Goal: Task Accomplishment & Management: Manage account settings

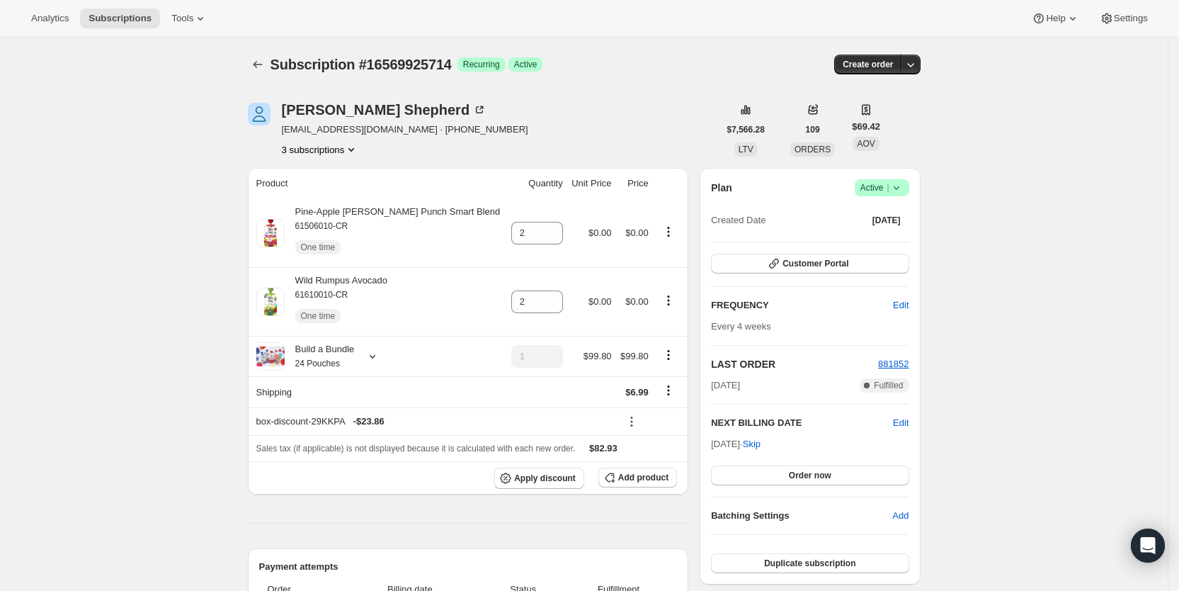
scroll to position [329, 0]
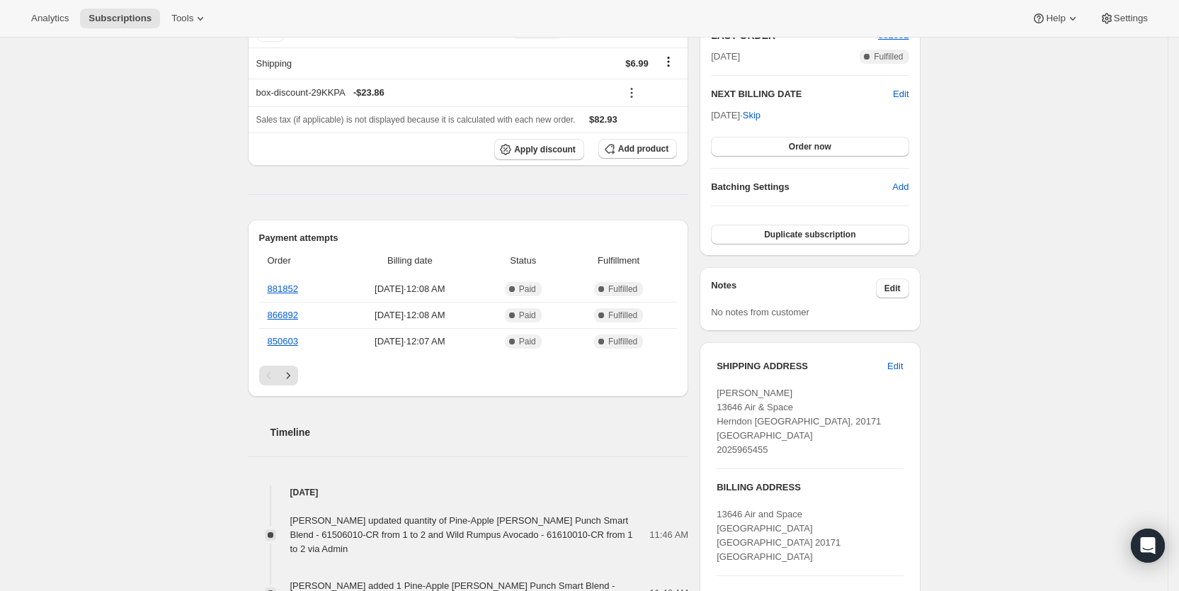
click at [126, 18] on span "Subscriptions" at bounding box center [120, 18] width 63 height 11
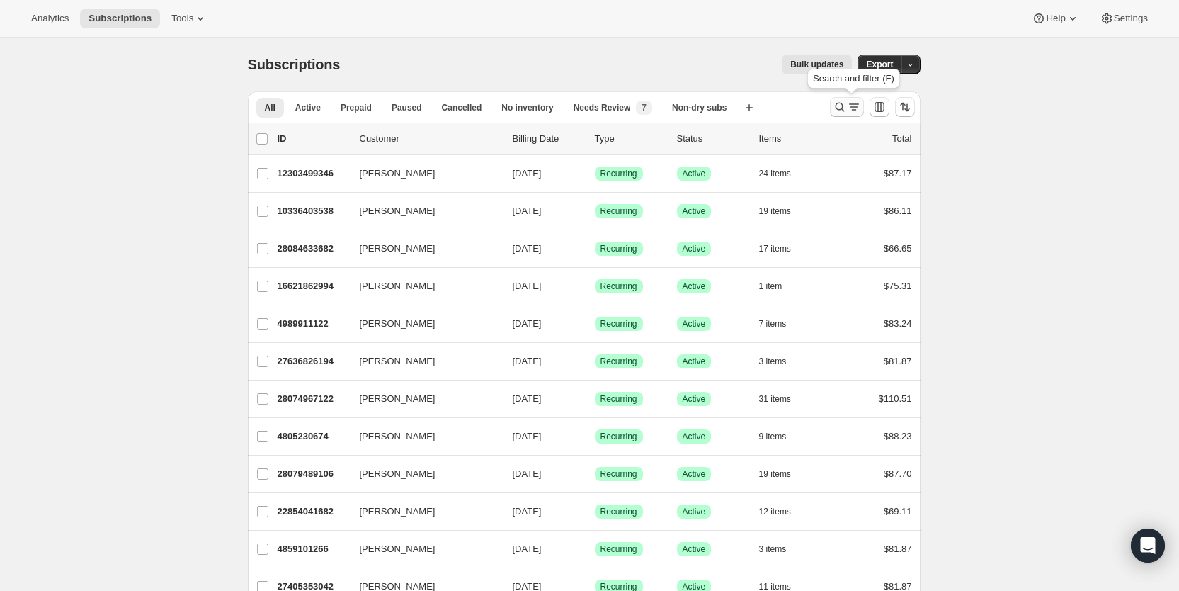
click at [847, 104] on icon "Search and filter results" at bounding box center [840, 107] width 14 height 14
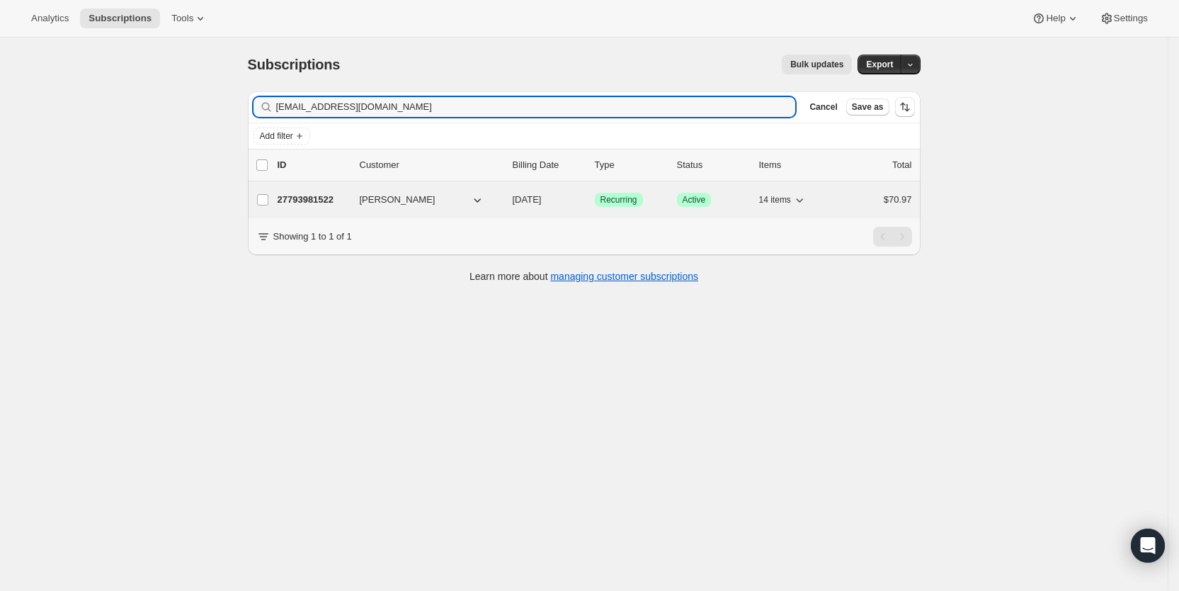
type input "[EMAIL_ADDRESS][DOMAIN_NAME]"
click at [542, 198] on span "[DATE]" at bounding box center [527, 199] width 29 height 11
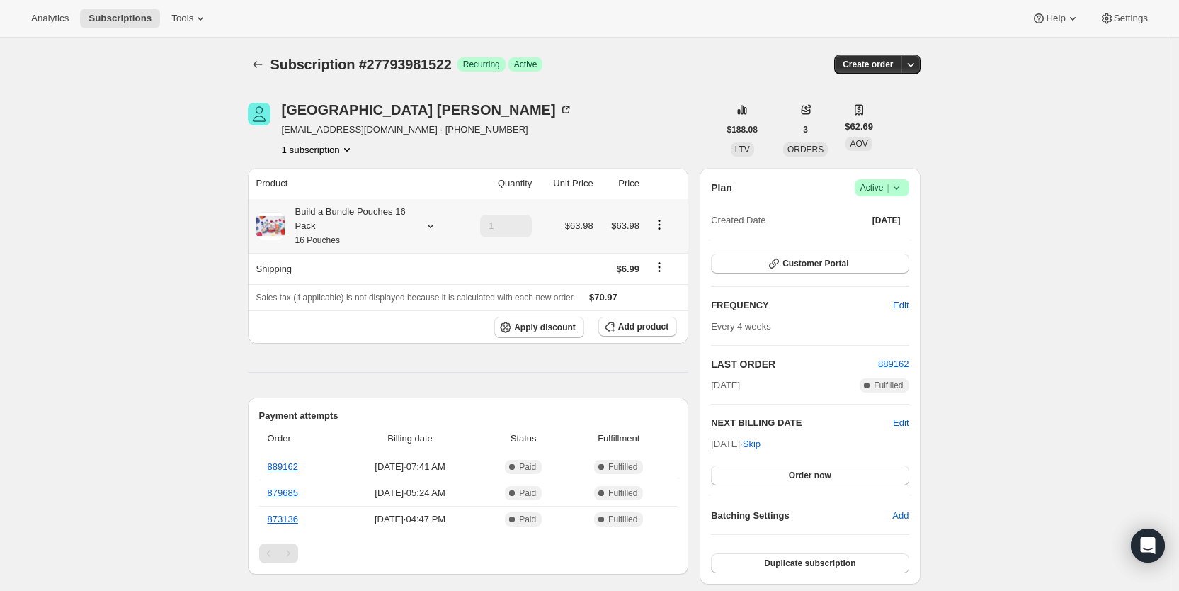
click at [433, 225] on icon at bounding box center [430, 227] width 6 height 4
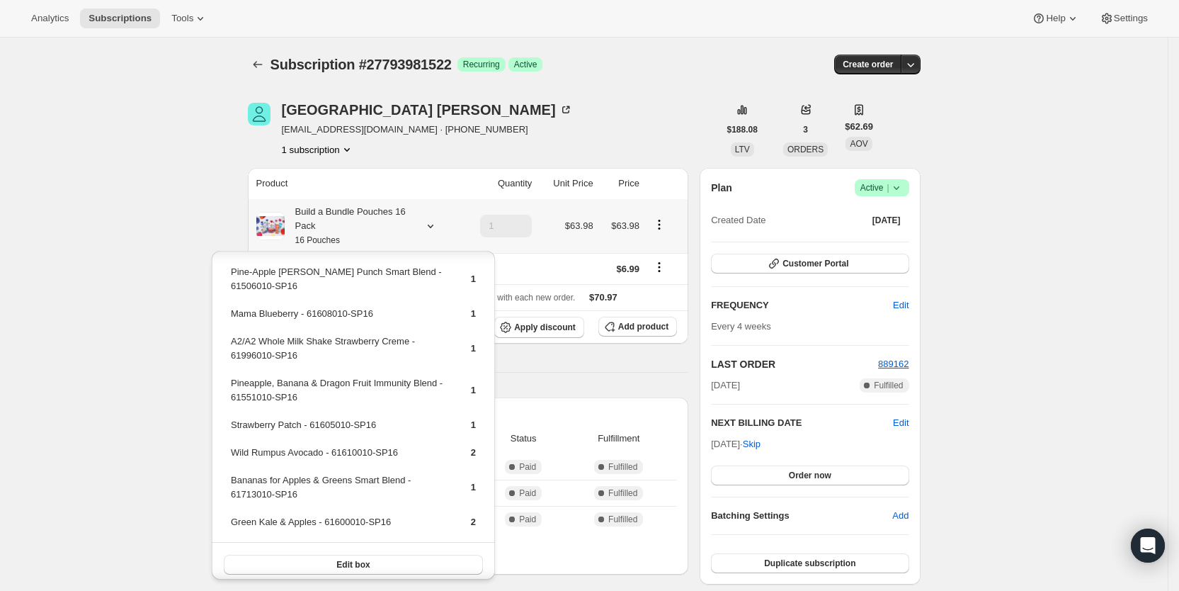
scroll to position [220, 0]
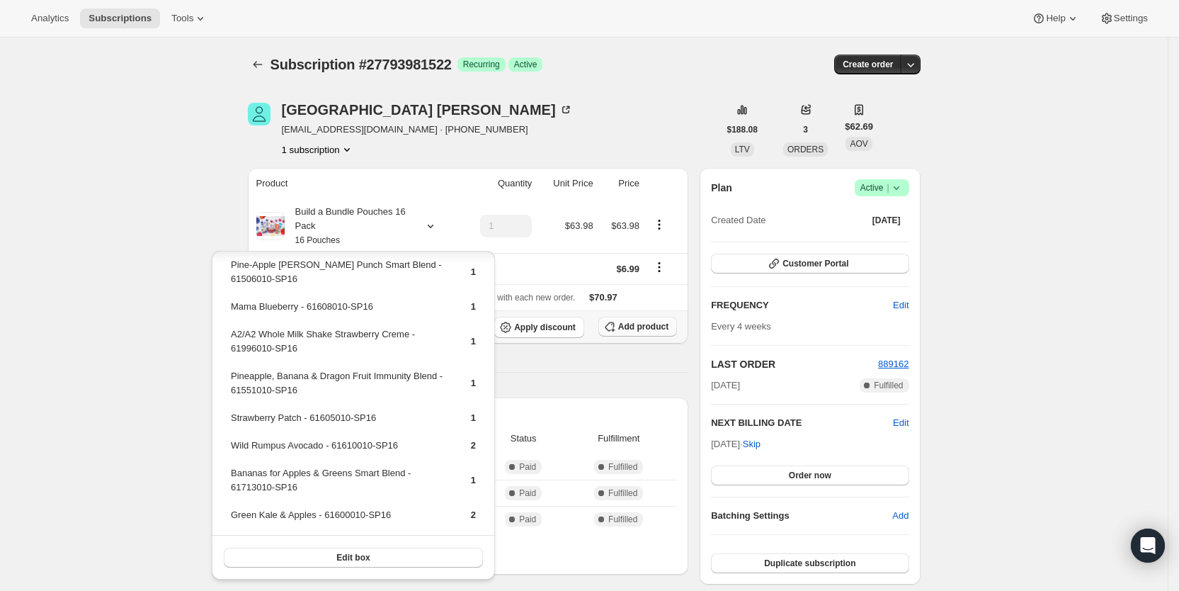
click at [644, 327] on span "Add product" at bounding box center [643, 326] width 50 height 11
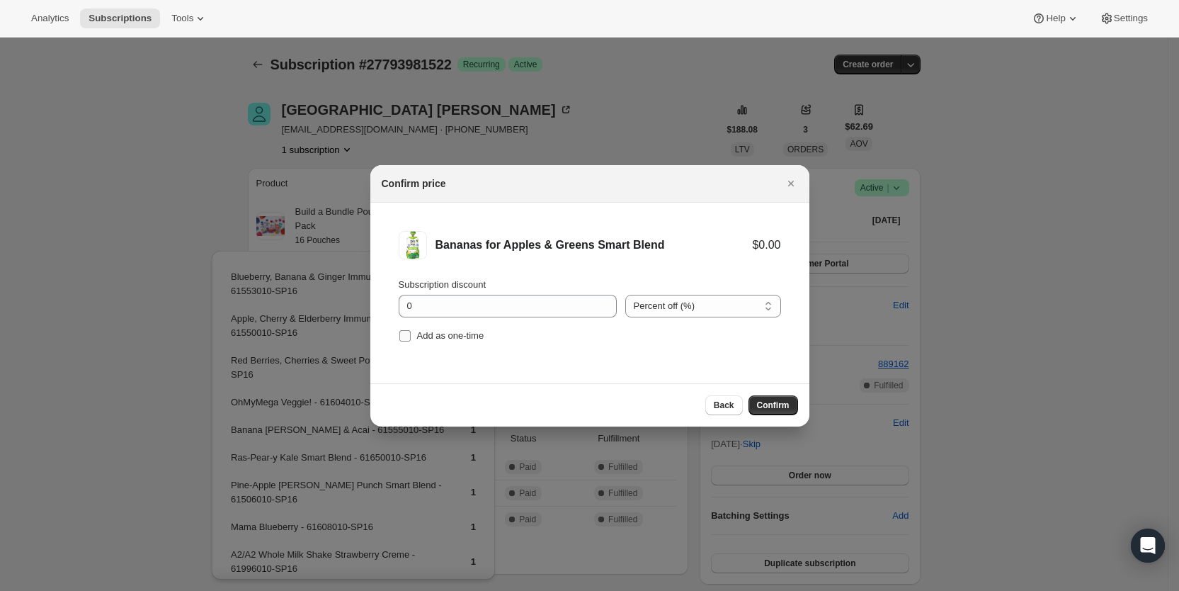
click at [412, 335] on label "Add as one-time" at bounding box center [442, 336] width 86 height 20
click at [411, 335] on input "Add as one-time" at bounding box center [405, 335] width 11 height 11
checkbox input "true"
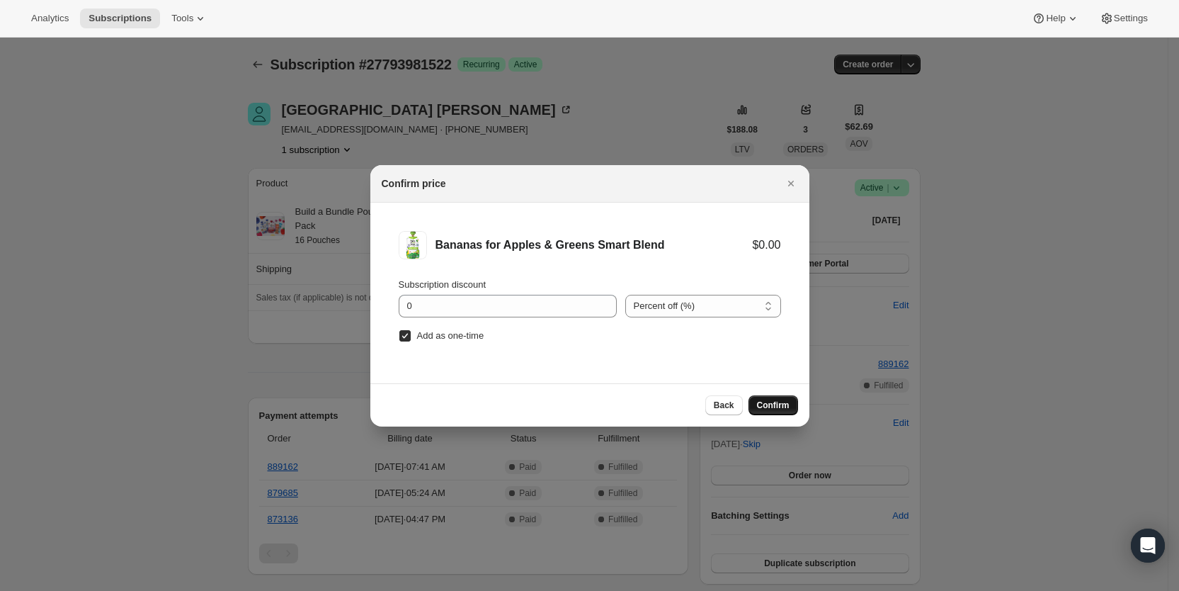
click at [765, 405] on span "Confirm" at bounding box center [773, 405] width 33 height 11
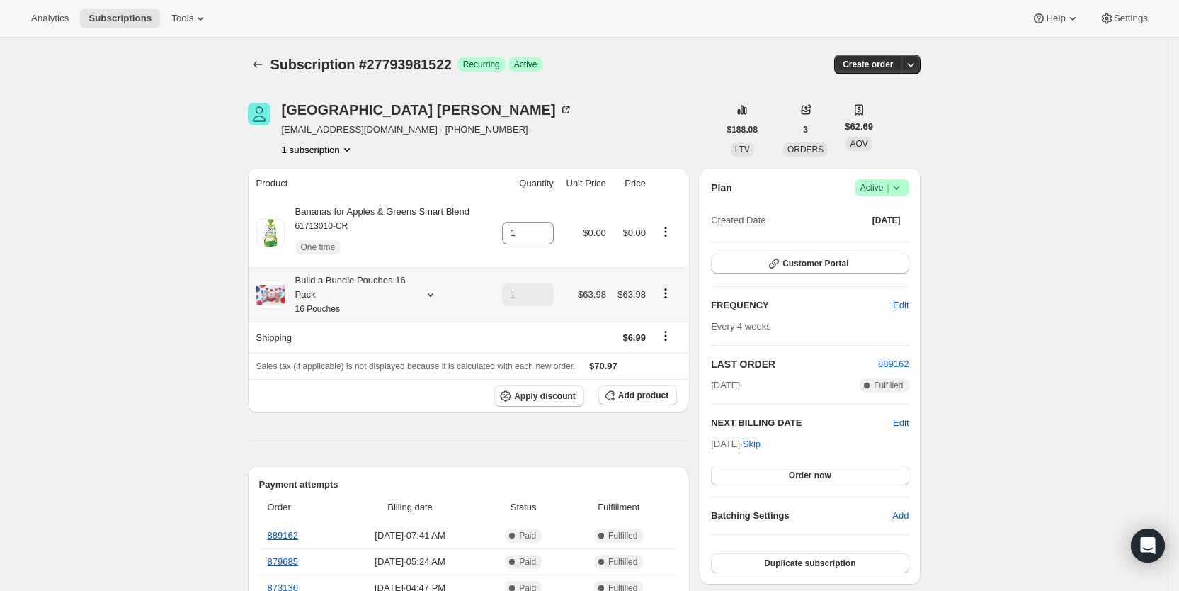
click at [433, 295] on icon at bounding box center [430, 295] width 6 height 4
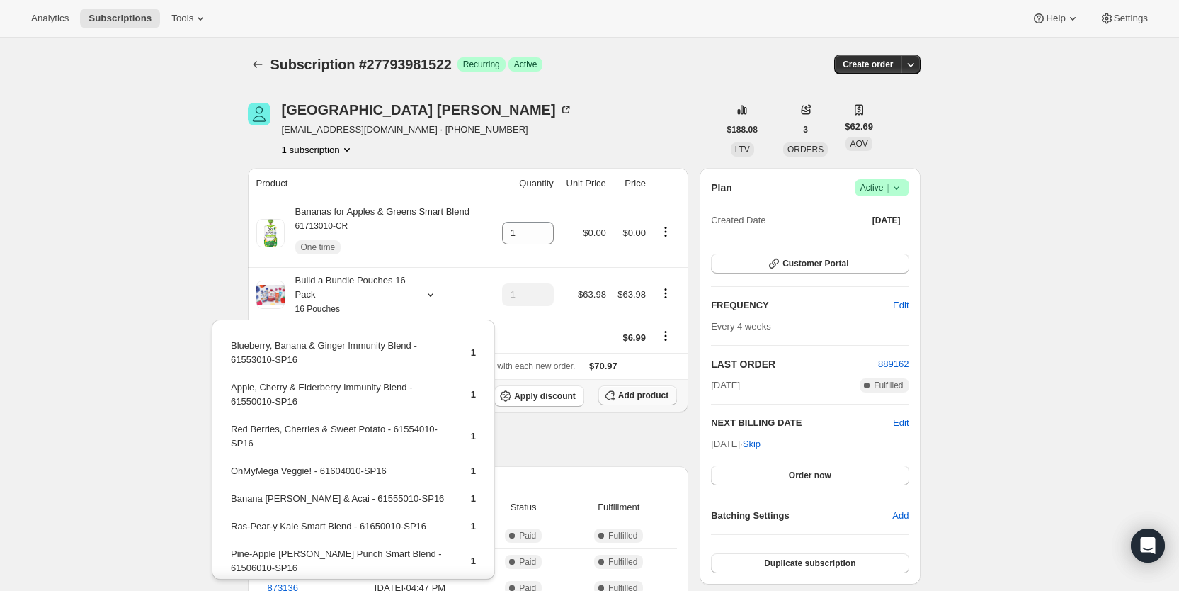
click at [637, 391] on span "Add product" at bounding box center [643, 395] width 50 height 11
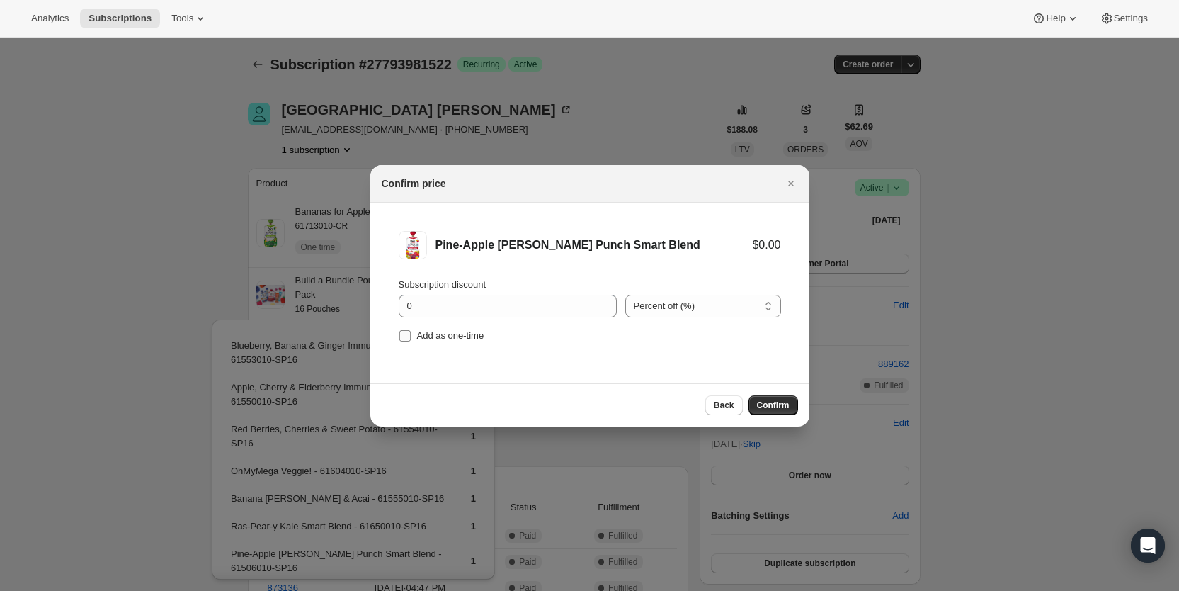
click at [400, 334] on input "Add as one-time" at bounding box center [405, 335] width 11 height 11
checkbox input "true"
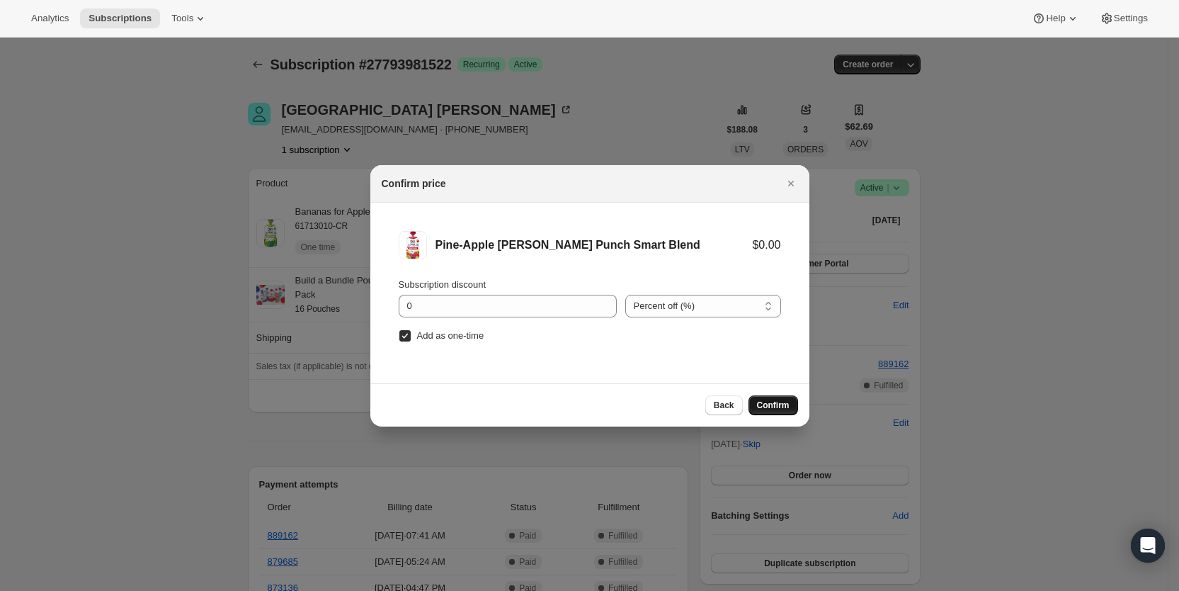
click at [779, 403] on span "Confirm" at bounding box center [773, 405] width 33 height 11
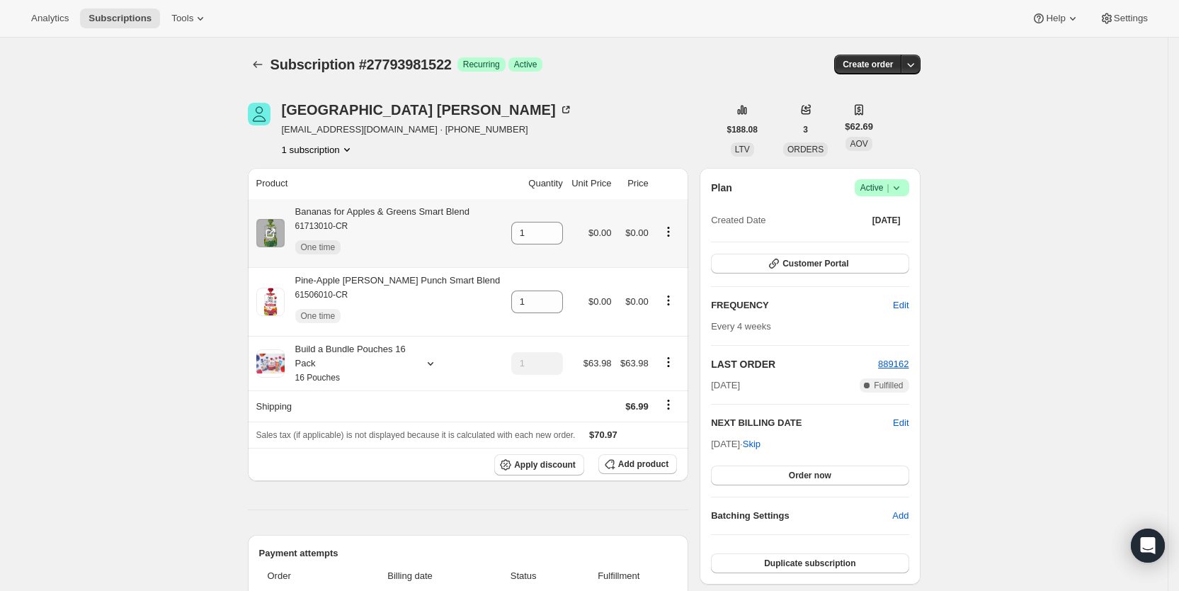
click at [507, 229] on td "1" at bounding box center [537, 233] width 61 height 68
drag, startPoint x: 529, startPoint y: 233, endPoint x: 540, endPoint y: 231, distance: 10.8
click at [540, 231] on div "1" at bounding box center [537, 233] width 52 height 23
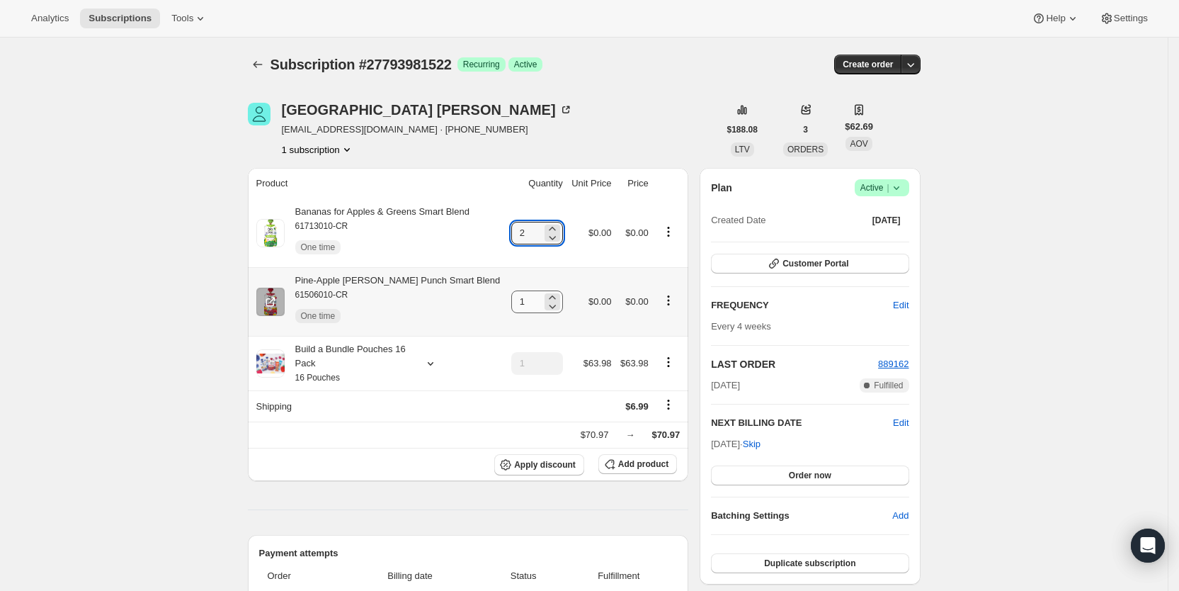
type input "2"
drag, startPoint x: 551, startPoint y: 300, endPoint x: 591, endPoint y: 300, distance: 39.7
click at [591, 300] on tr "Pine-Apple [PERSON_NAME] Punch Smart Blend 61506010-CR One time 1 $0.00 $0.00" at bounding box center [468, 301] width 441 height 69
type input "2"
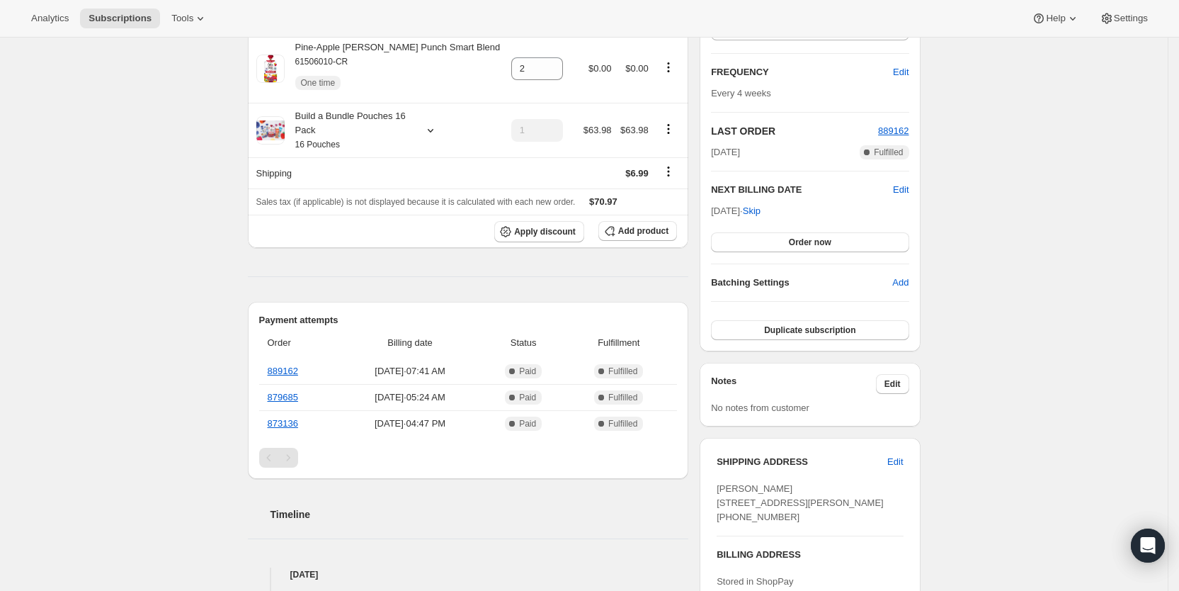
scroll to position [343, 0]
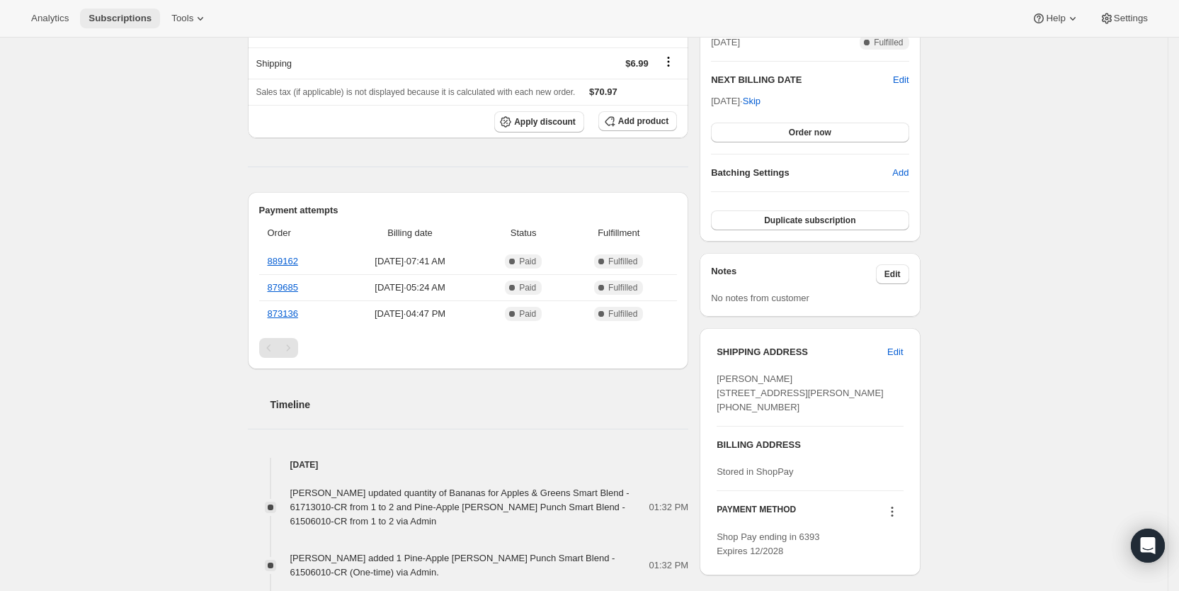
click at [111, 15] on span "Subscriptions" at bounding box center [120, 18] width 63 height 11
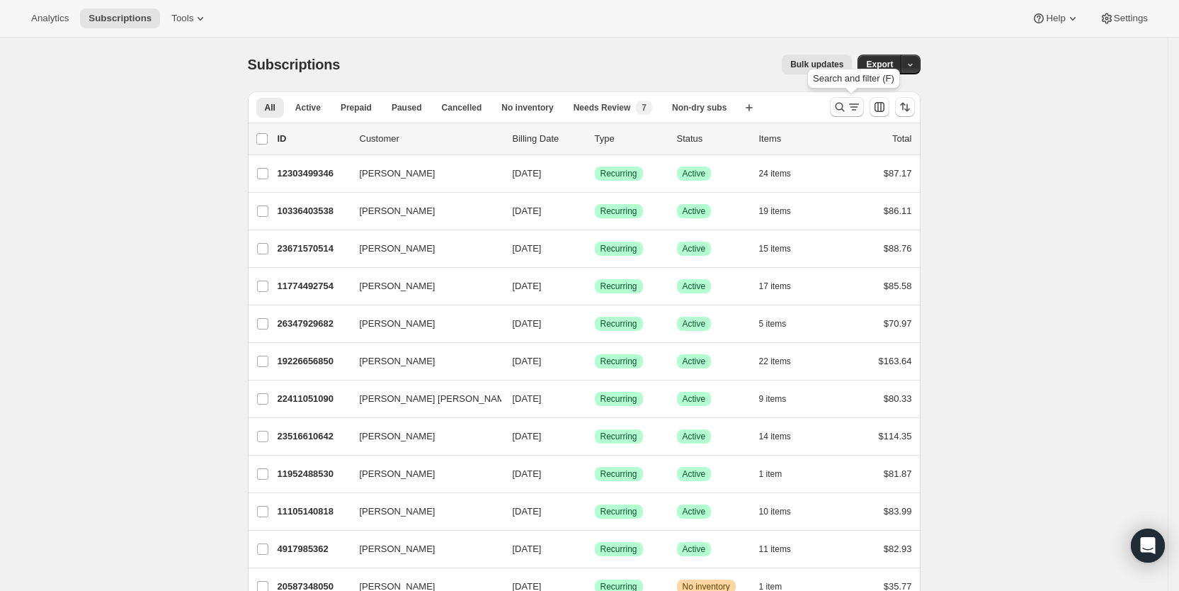
click at [861, 108] on icon "Search and filter results" at bounding box center [854, 107] width 14 height 14
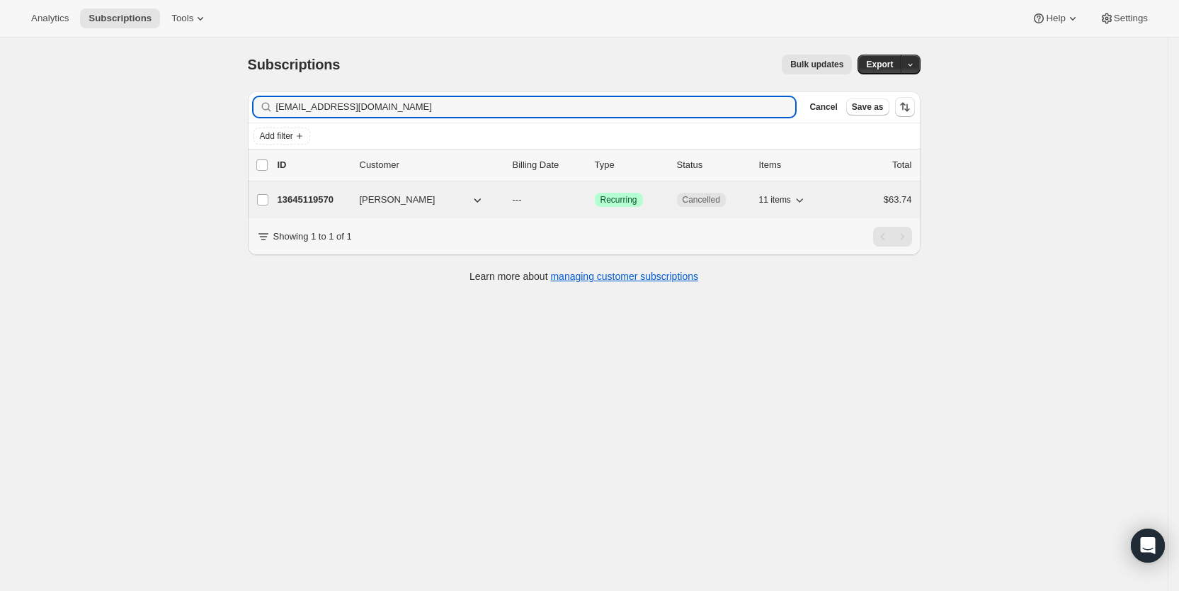
type input "[EMAIL_ADDRESS][DOMAIN_NAME]"
click at [533, 193] on p "---" at bounding box center [548, 200] width 71 height 14
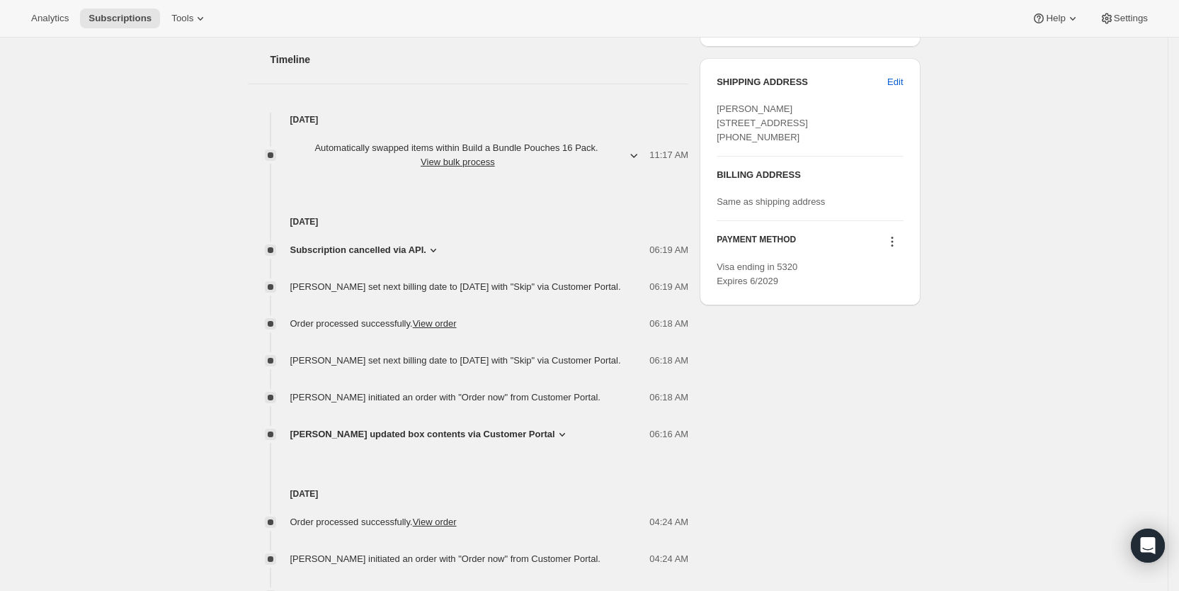
scroll to position [570, 0]
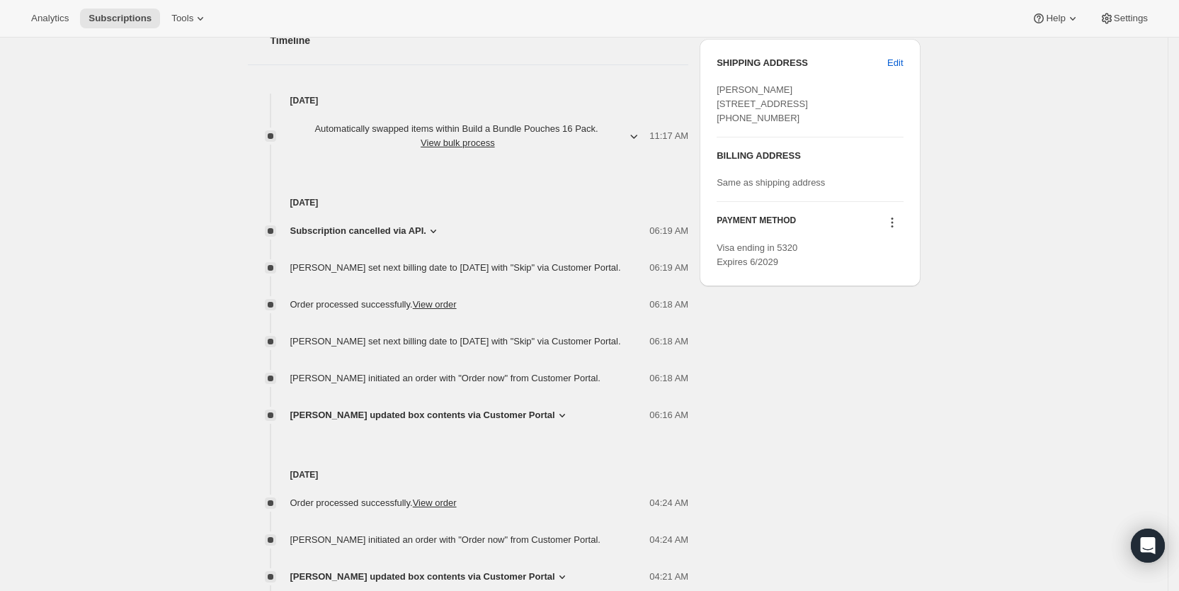
click at [434, 230] on icon at bounding box center [434, 232] width 6 height 4
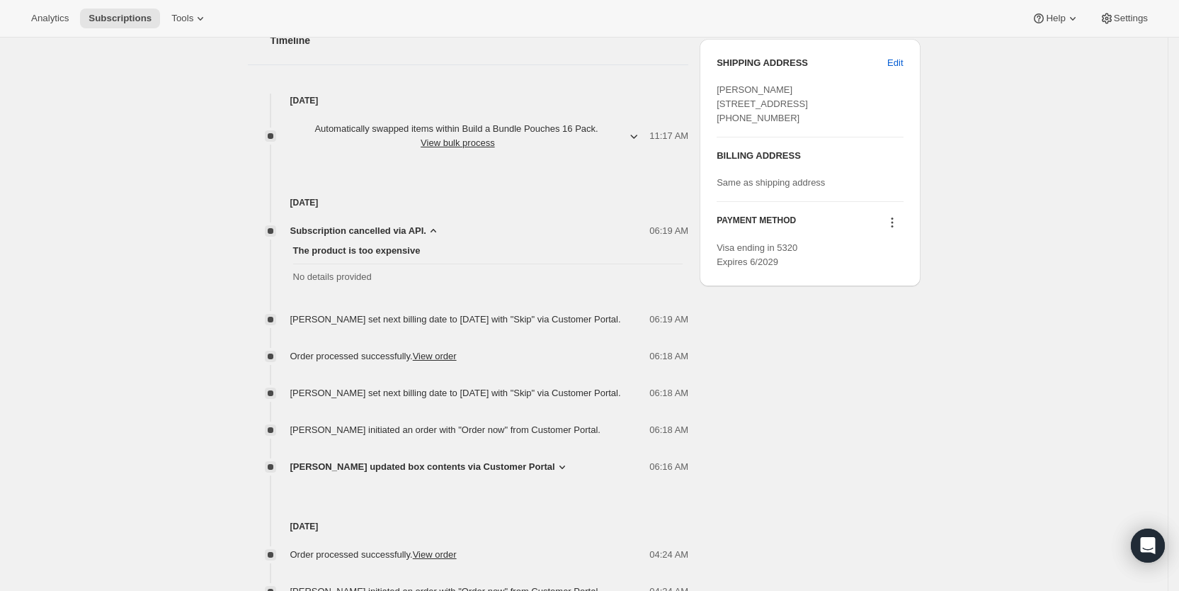
click at [567, 474] on icon at bounding box center [562, 467] width 14 height 14
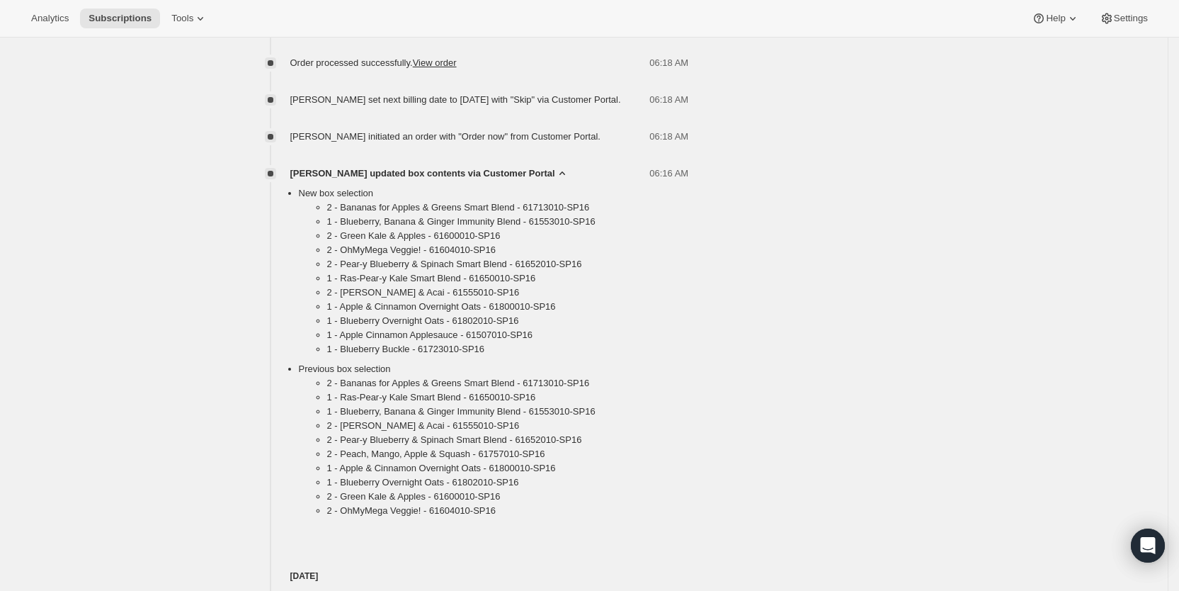
scroll to position [867, 0]
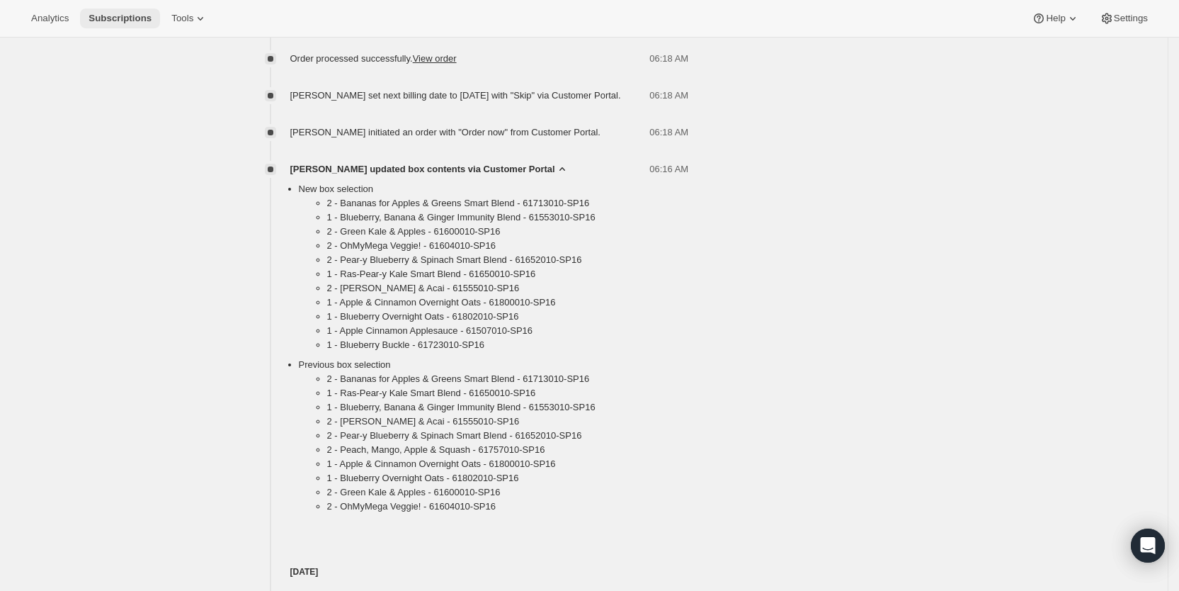
click at [120, 13] on span "Subscriptions" at bounding box center [120, 18] width 63 height 11
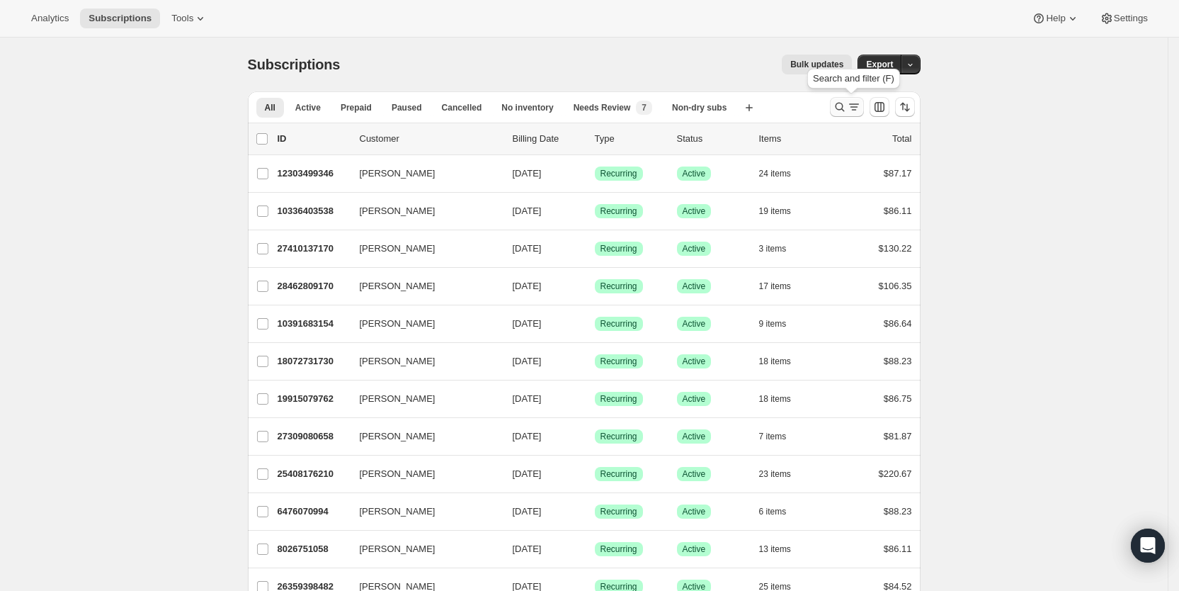
click at [857, 103] on icon "Search and filter results" at bounding box center [854, 107] width 14 height 14
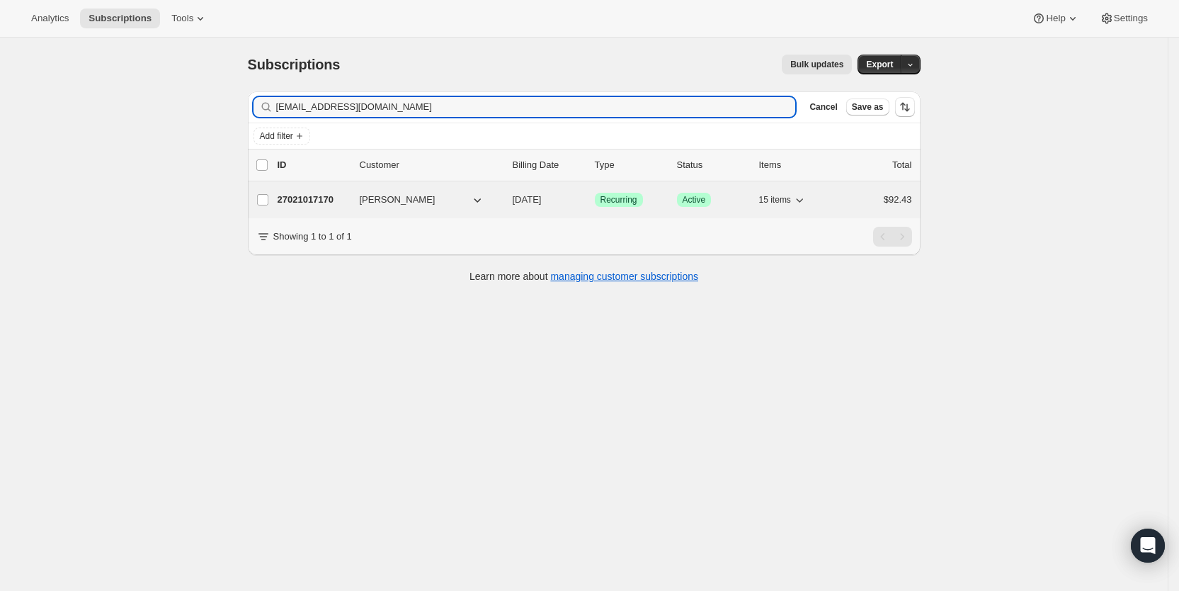
type input "[EMAIL_ADDRESS][DOMAIN_NAME]"
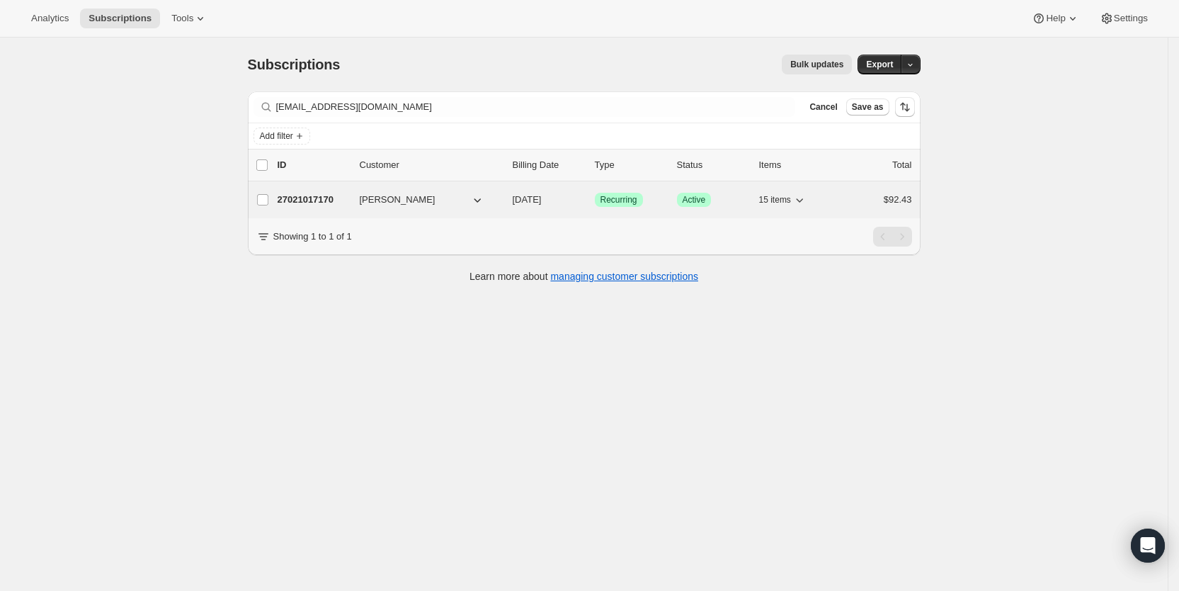
click at [542, 195] on span "[DATE]" at bounding box center [527, 199] width 29 height 11
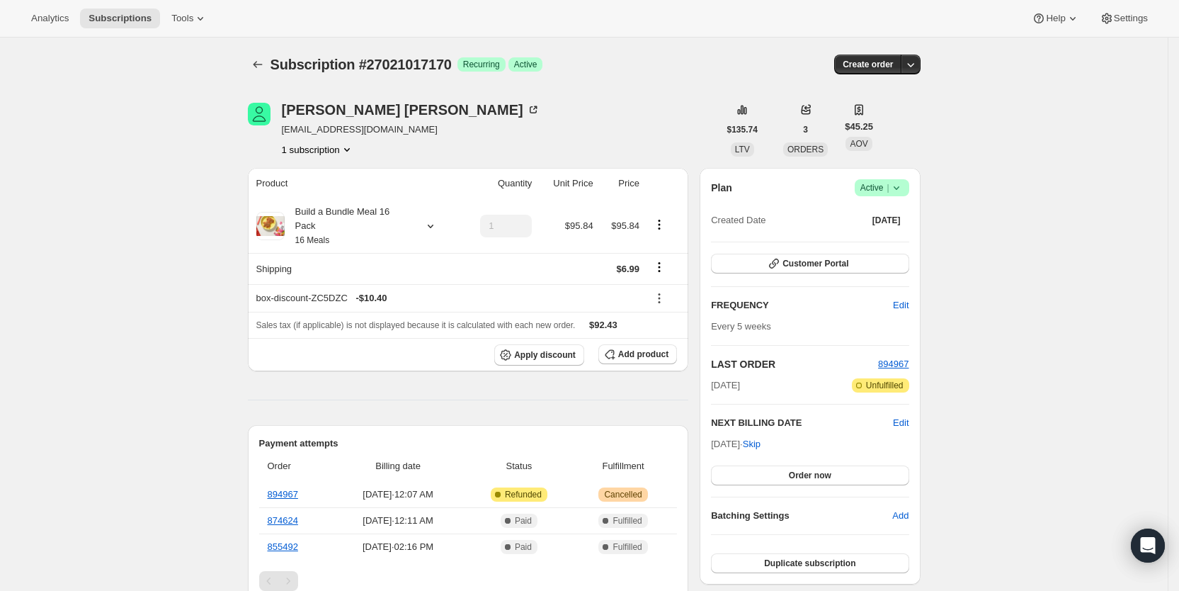
click at [904, 179] on span "Success Active |" at bounding box center [882, 187] width 55 height 17
click at [903, 236] on span "Cancel subscription" at bounding box center [888, 239] width 80 height 11
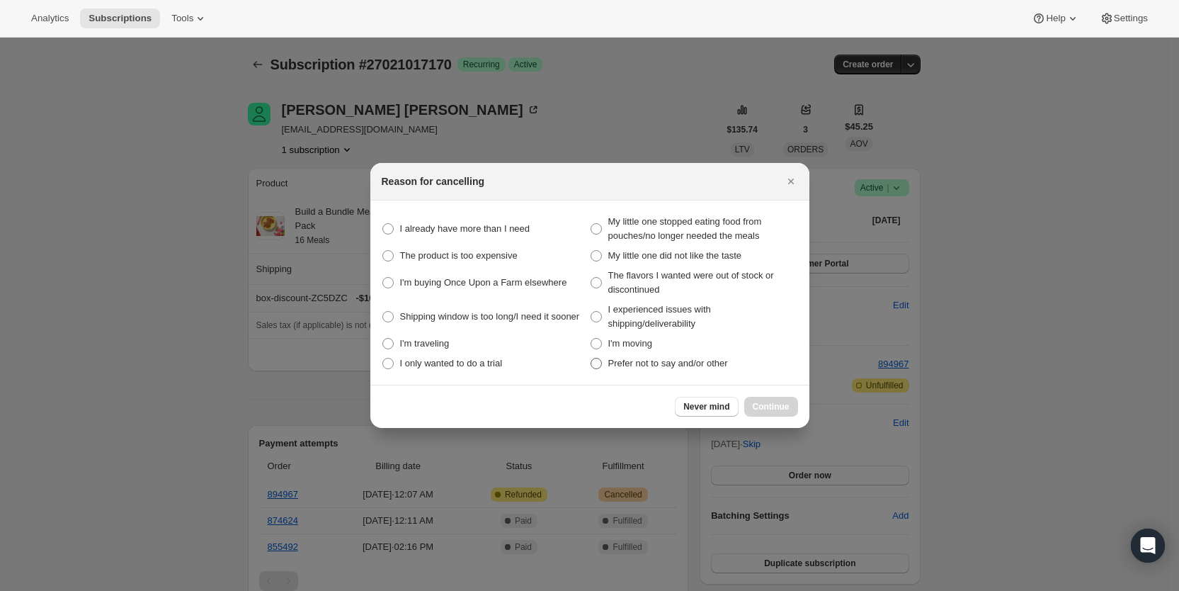
click at [638, 365] on span "Prefer not to say and/or other" at bounding box center [669, 363] width 120 height 11
click at [592, 358] on other "Prefer not to say and/or other" at bounding box center [591, 358] width 1 height 1
radio other "true"
click at [769, 407] on span "Continue" at bounding box center [771, 406] width 37 height 11
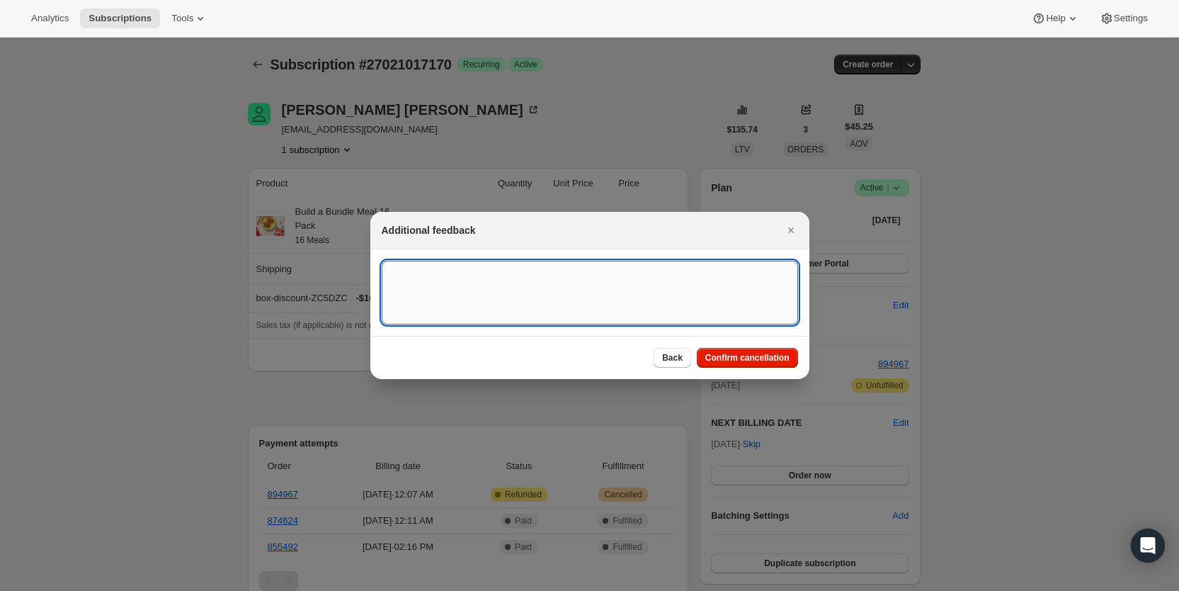
click at [430, 285] on textarea ":rlqd:" at bounding box center [590, 293] width 417 height 64
type textarea "customer request SY"
click at [757, 358] on span "Confirm cancellation" at bounding box center [748, 357] width 84 height 11
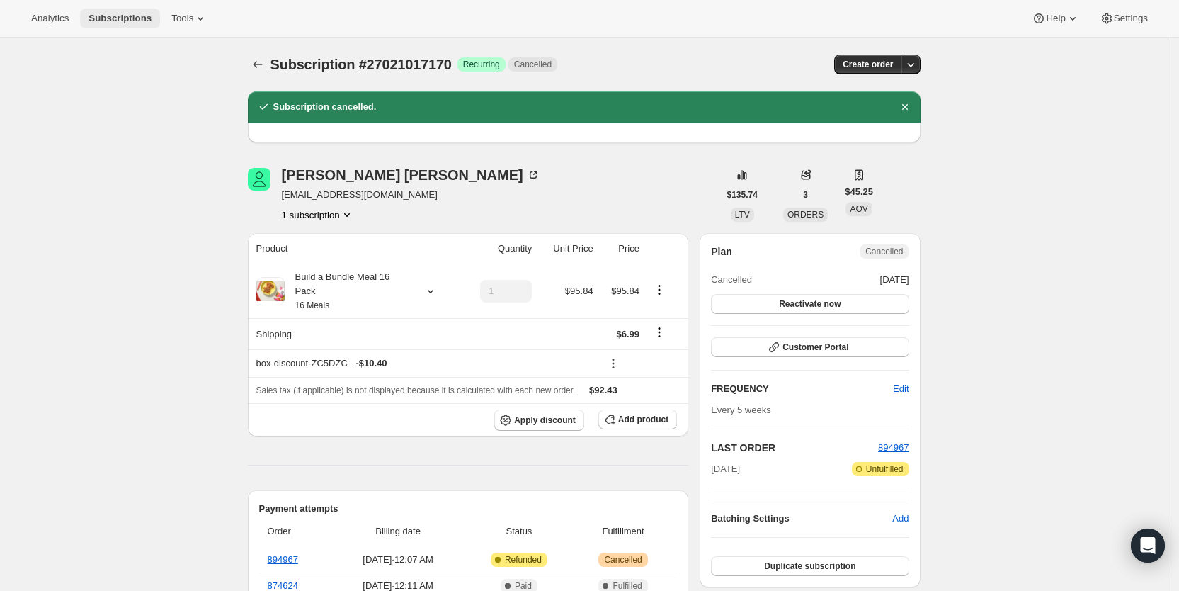
click at [130, 14] on span "Subscriptions" at bounding box center [120, 18] width 63 height 11
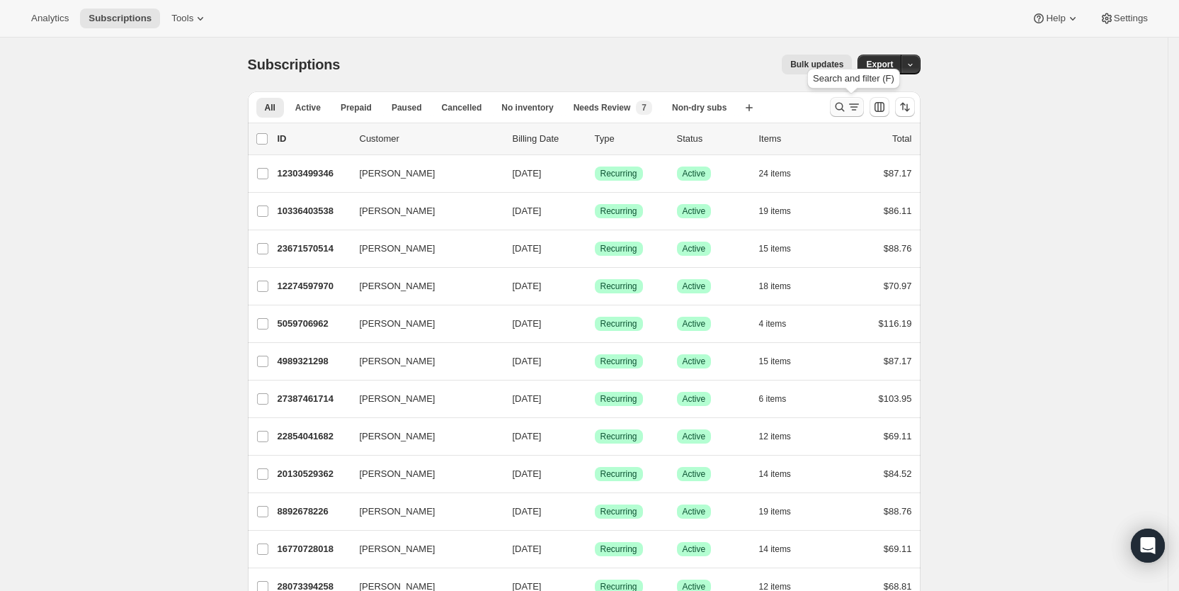
click at [847, 108] on icon "Search and filter results" at bounding box center [840, 107] width 14 height 14
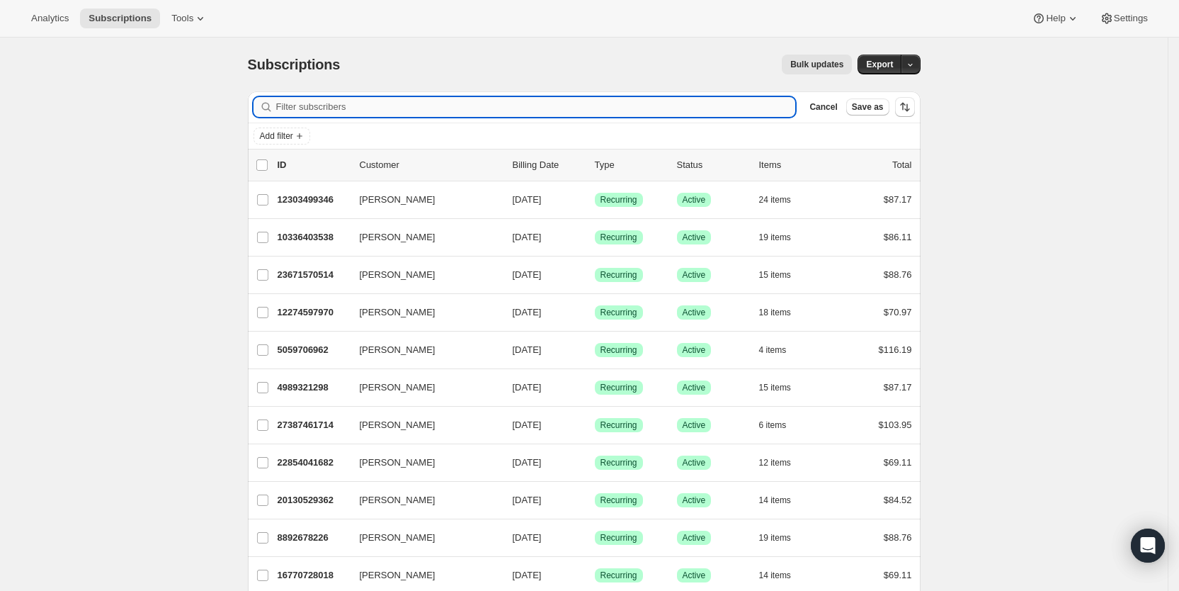
paste input "[EMAIL_ADDRESS][DOMAIN_NAME]"
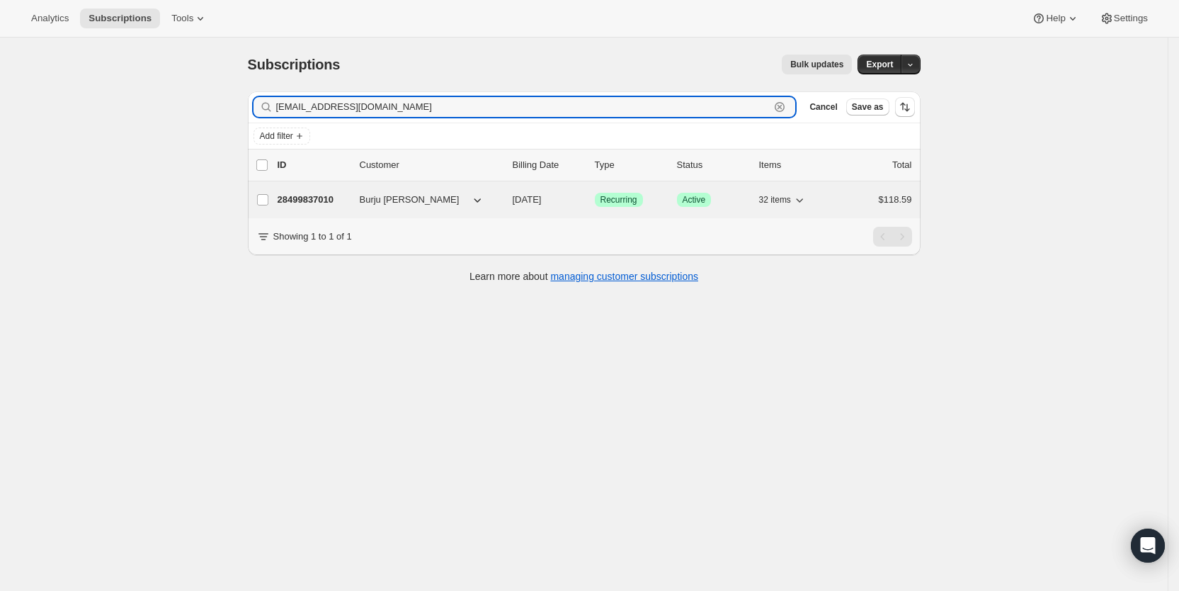
type input "[EMAIL_ADDRESS][DOMAIN_NAME]"
click at [542, 200] on span "[DATE]" at bounding box center [527, 199] width 29 height 11
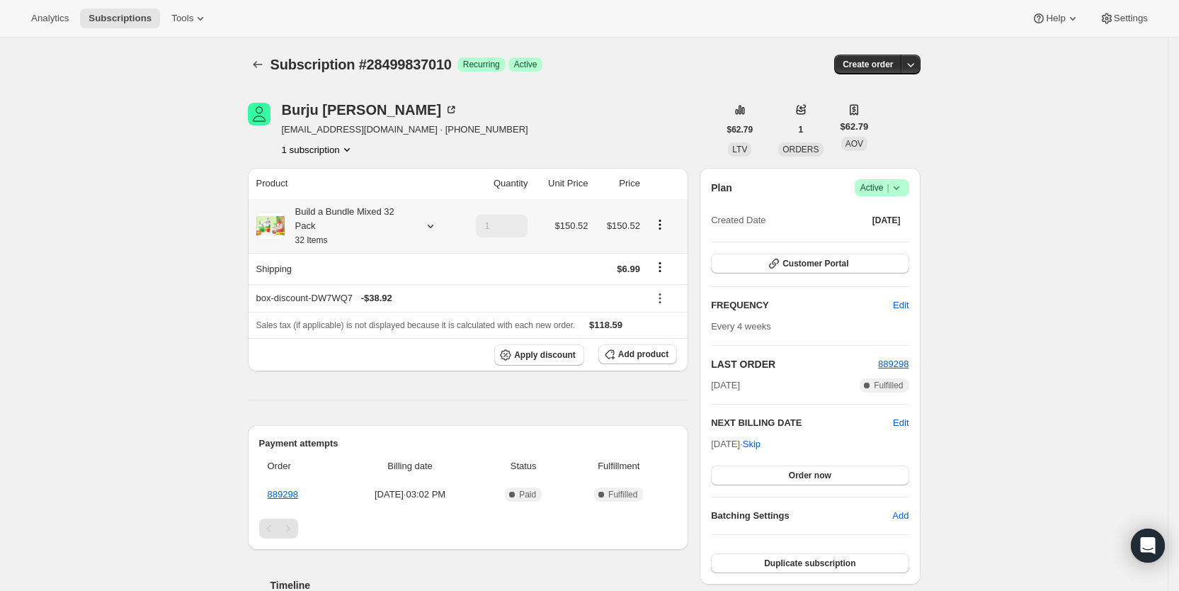
click at [434, 222] on icon at bounding box center [431, 226] width 14 height 14
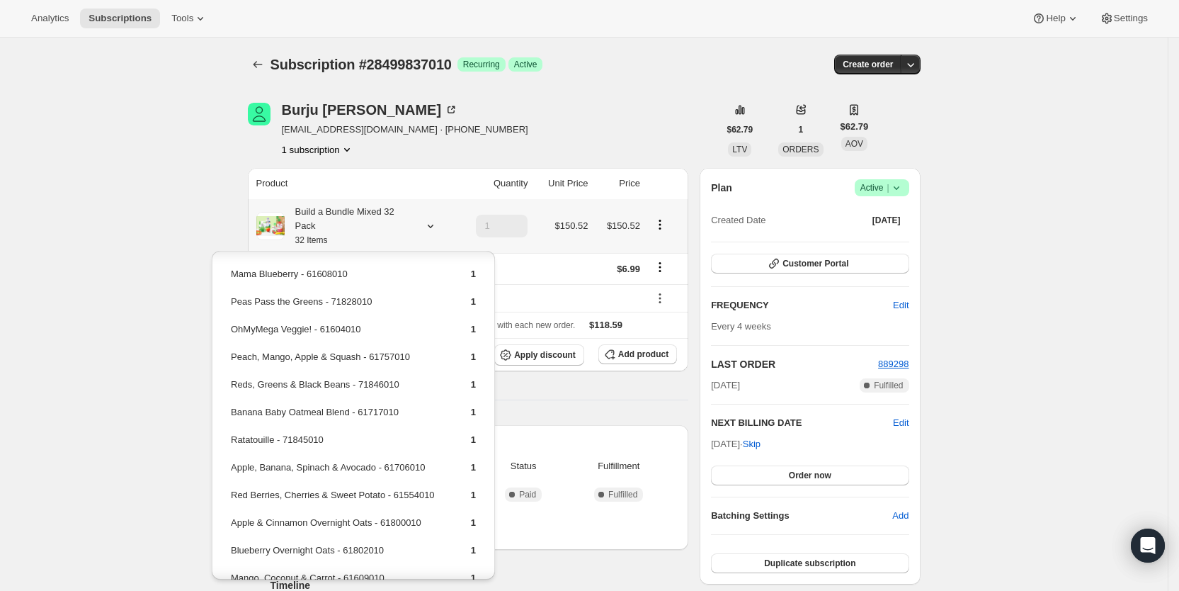
scroll to position [675, 0]
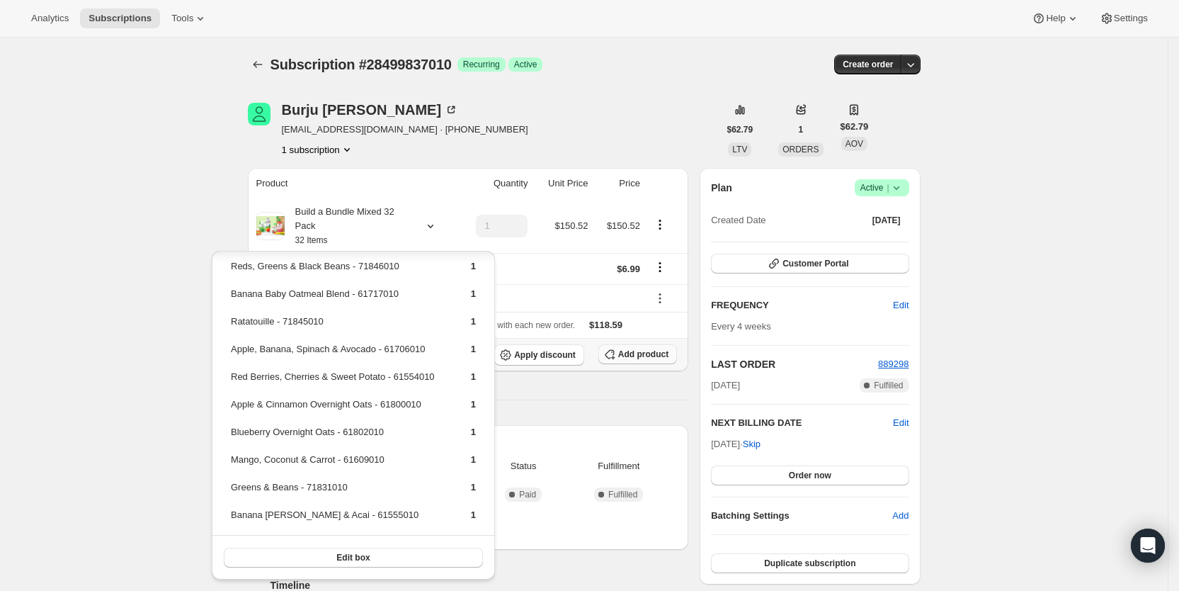
click at [656, 349] on span "Add product" at bounding box center [643, 354] width 50 height 11
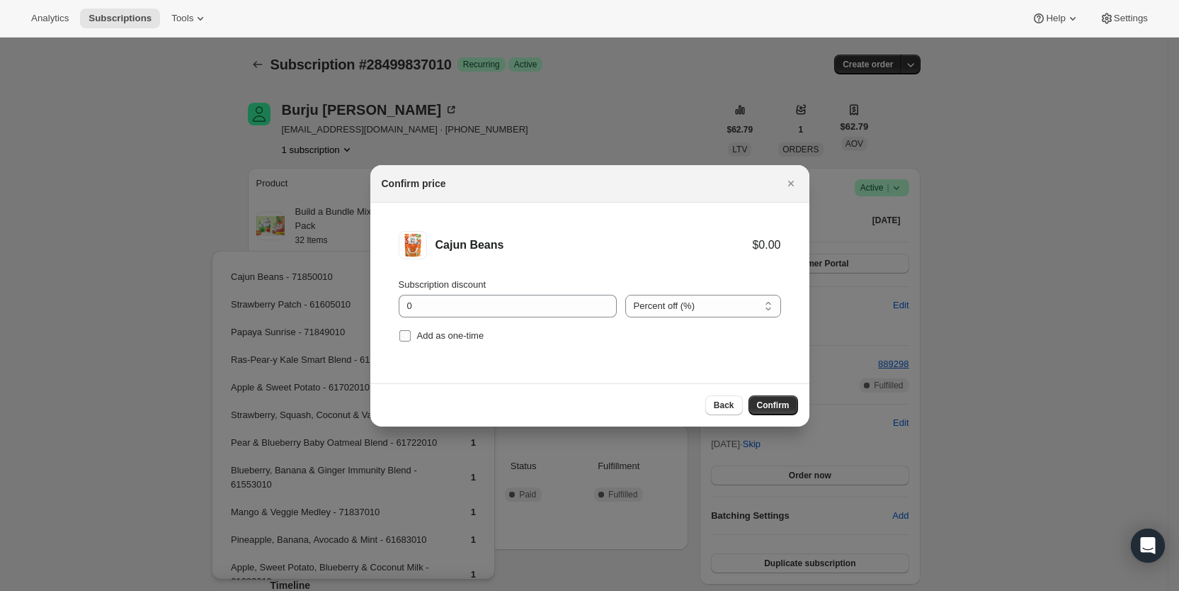
click at [417, 339] on span "Add as one-time" at bounding box center [450, 335] width 67 height 11
click at [411, 339] on input "Add as one-time" at bounding box center [405, 335] width 11 height 11
checkbox input "true"
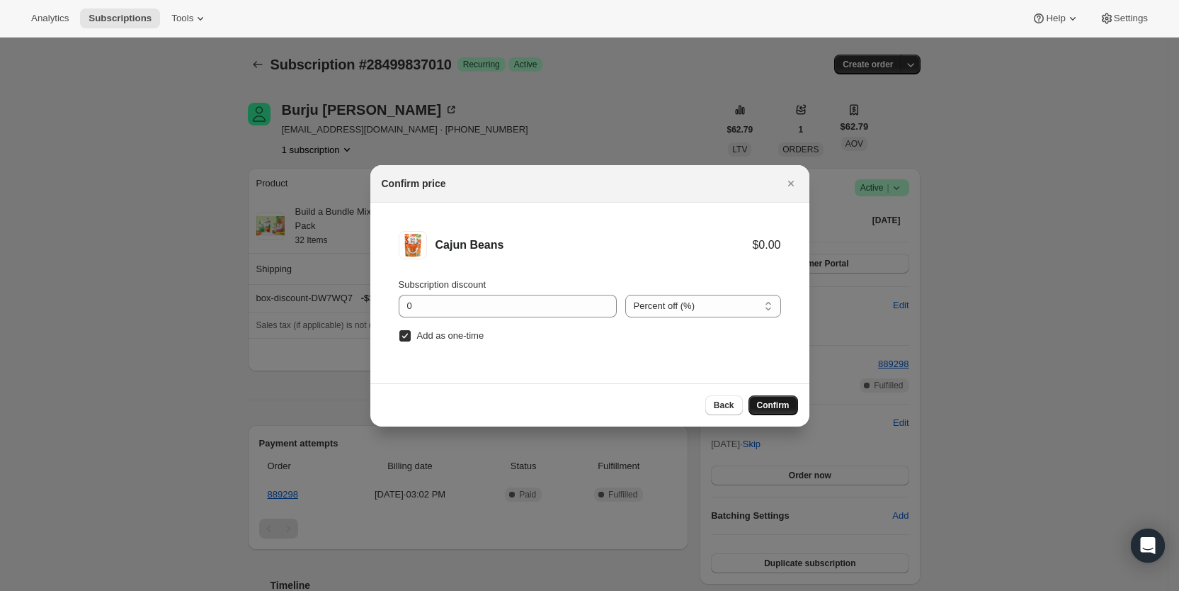
click at [781, 405] on span "Confirm" at bounding box center [773, 405] width 33 height 11
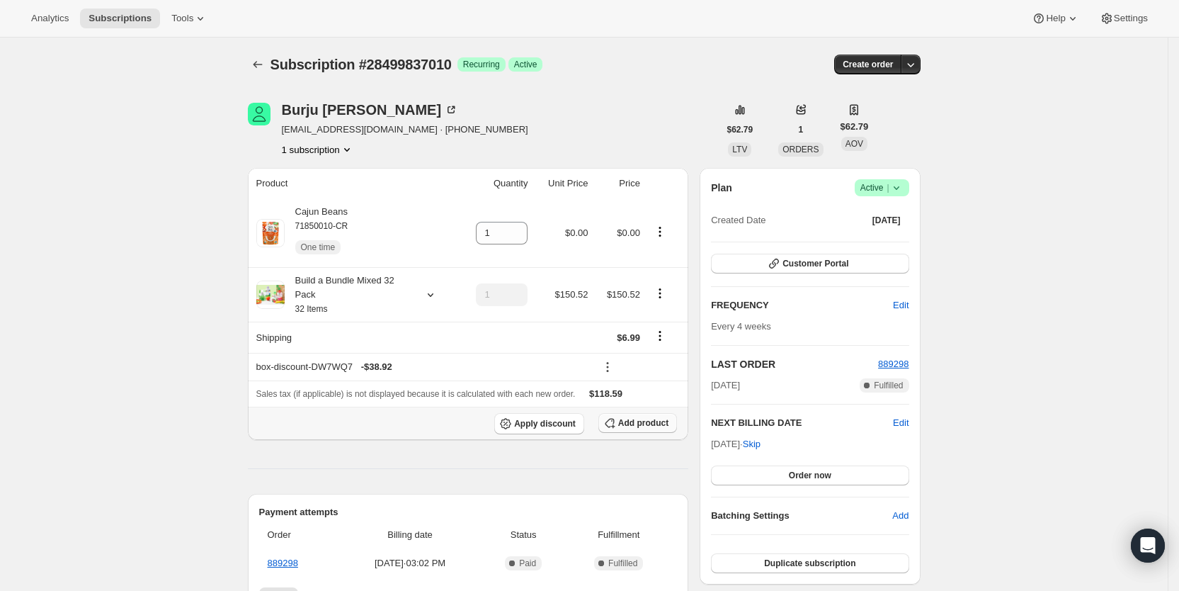
click at [628, 417] on span "Add product" at bounding box center [643, 422] width 50 height 11
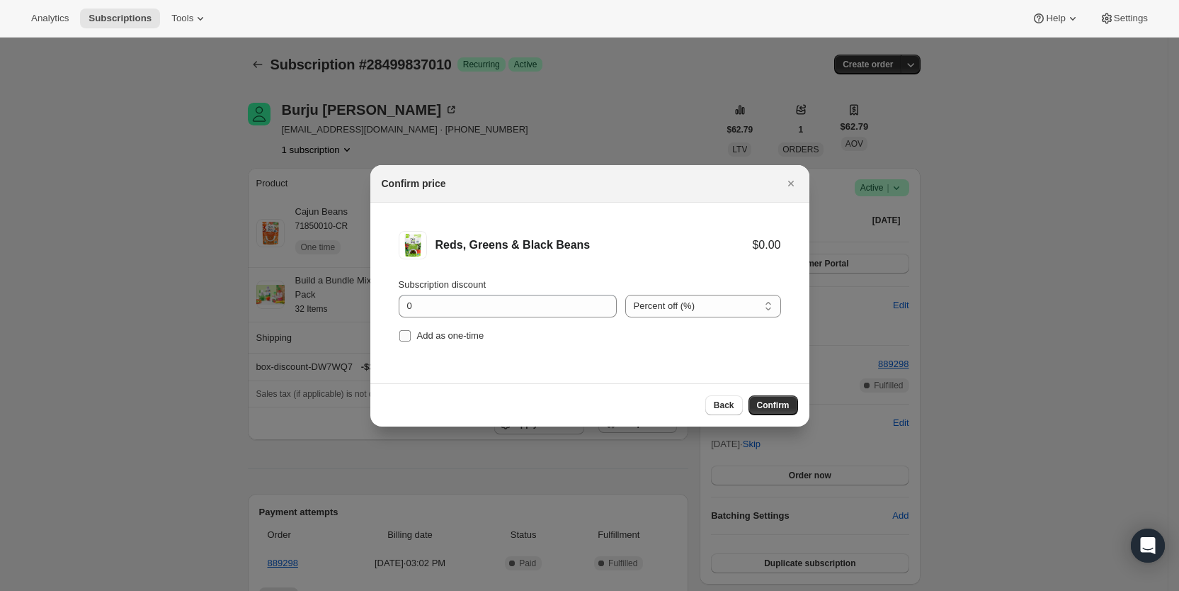
click at [402, 331] on input "Add as one-time" at bounding box center [405, 335] width 11 height 11
checkbox input "true"
click at [783, 404] on span "Confirm" at bounding box center [773, 405] width 33 height 11
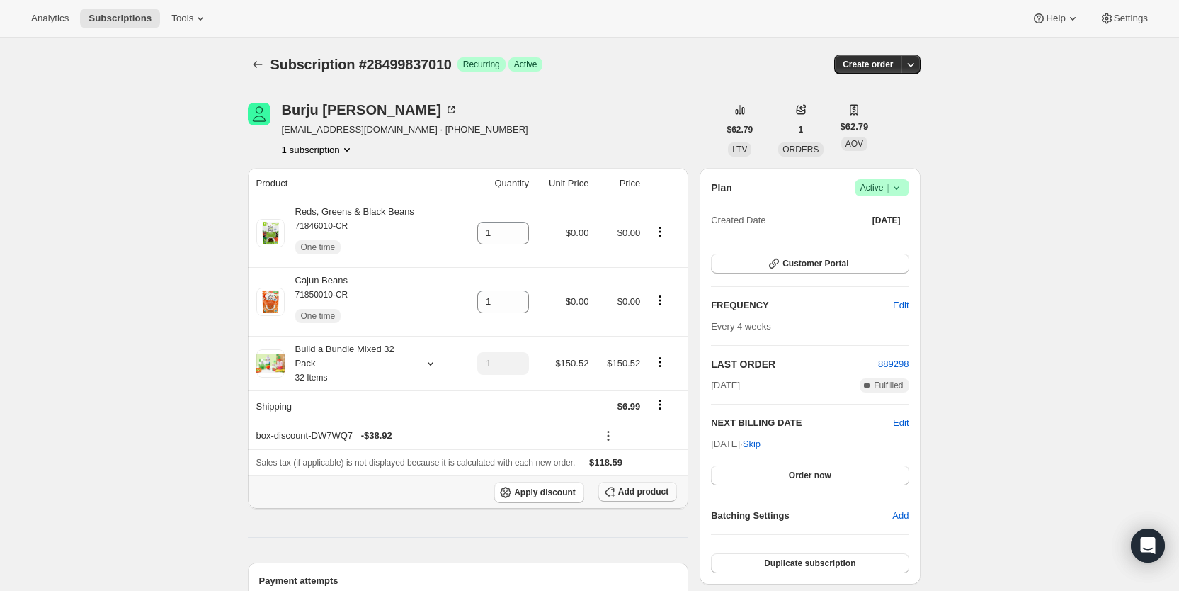
click at [648, 485] on button "Add product" at bounding box center [638, 492] width 79 height 20
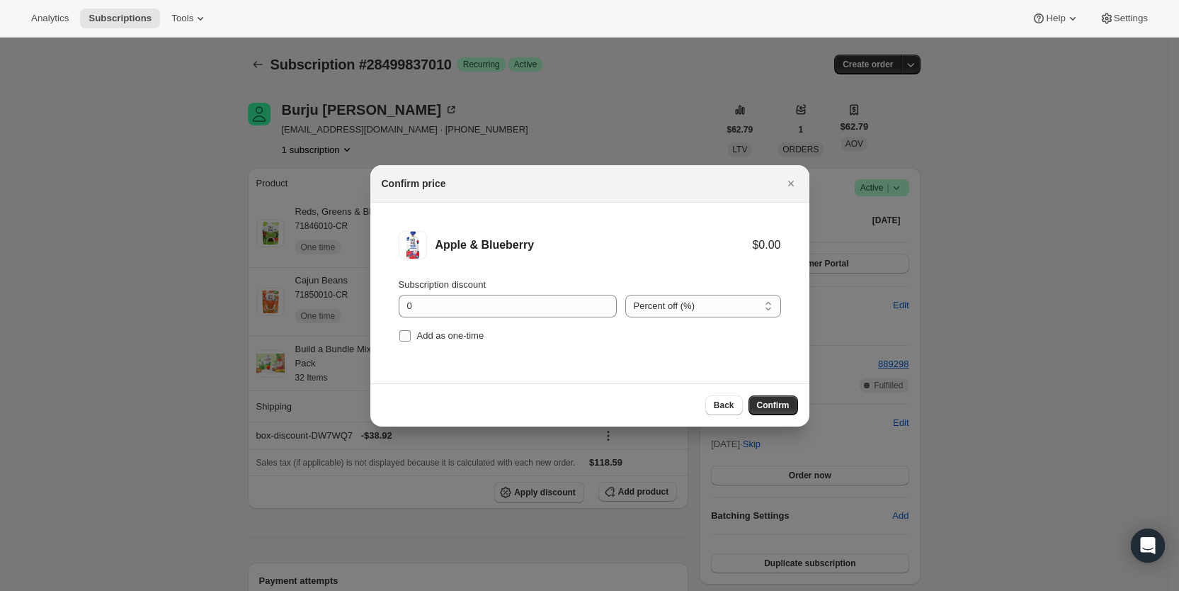
click at [404, 335] on input "Add as one-time" at bounding box center [405, 335] width 11 height 11
checkbox input "true"
click at [784, 406] on span "Confirm" at bounding box center [773, 405] width 33 height 11
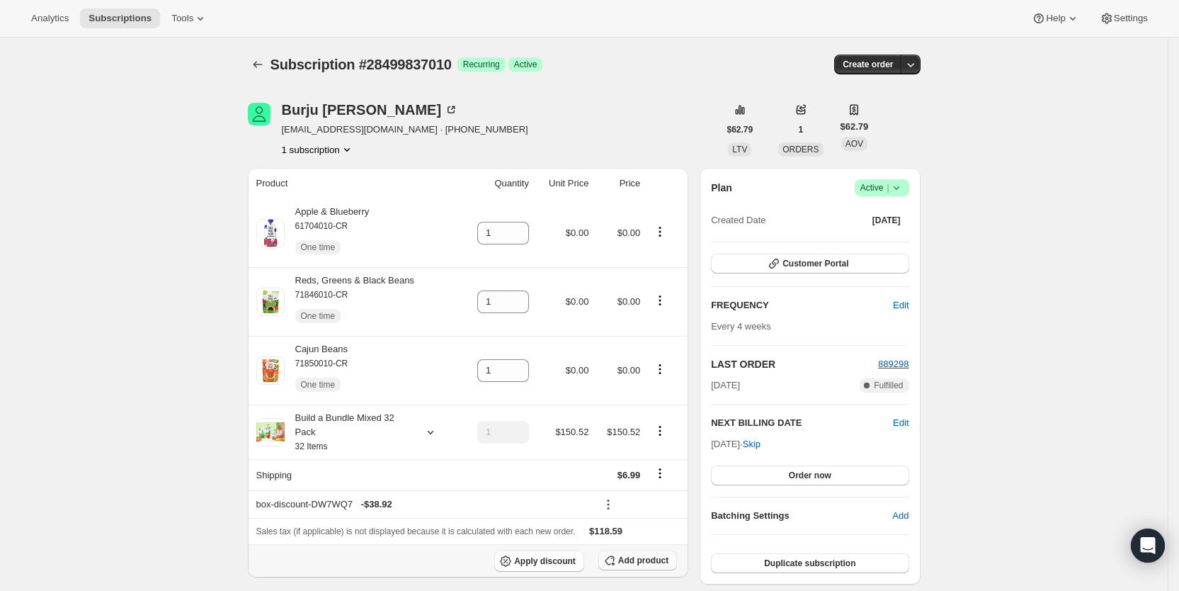
click at [647, 560] on span "Add product" at bounding box center [643, 560] width 50 height 11
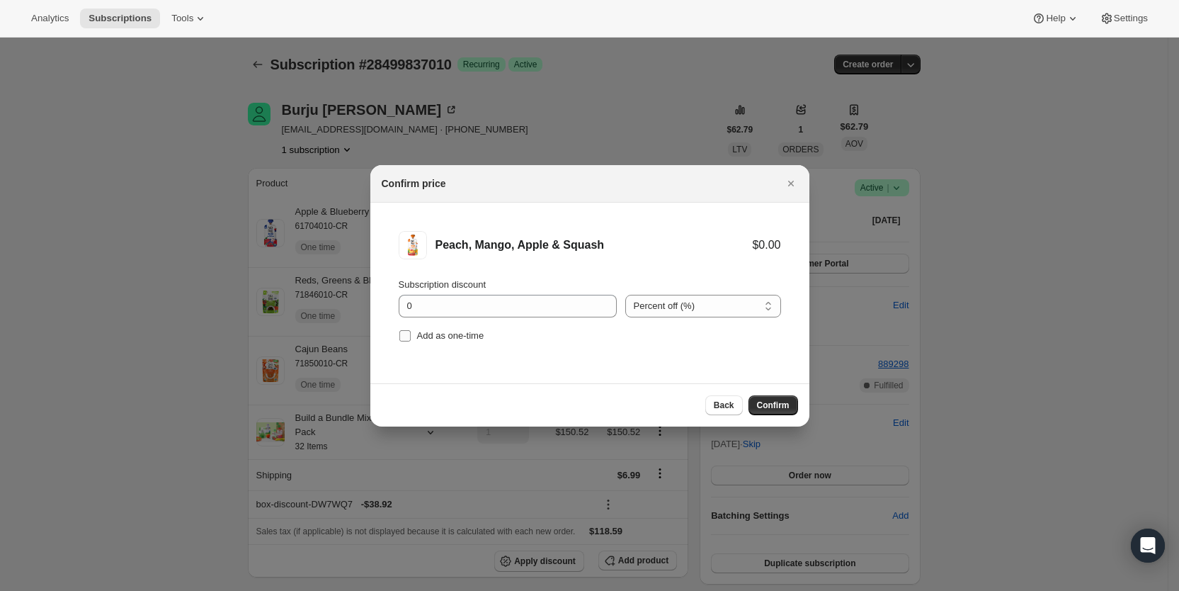
click at [409, 334] on input "Add as one-time" at bounding box center [405, 335] width 11 height 11
checkbox input "true"
click at [775, 401] on span "Confirm" at bounding box center [773, 405] width 33 height 11
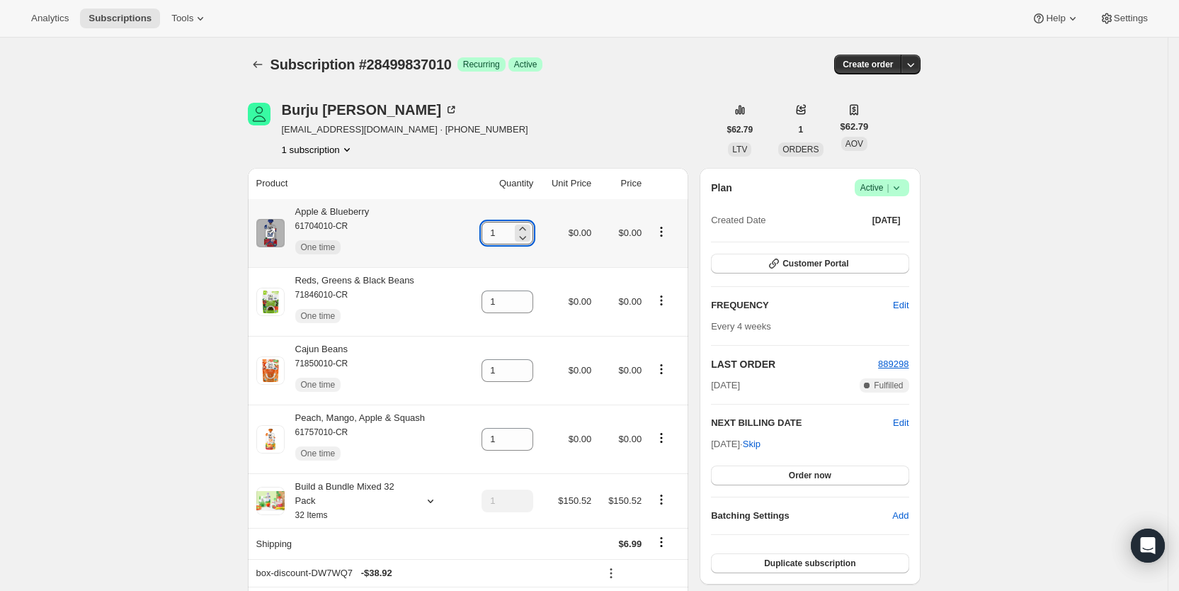
drag, startPoint x: 494, startPoint y: 234, endPoint x: 502, endPoint y: 233, distance: 7.9
click at [502, 233] on input "1" at bounding box center [497, 233] width 30 height 23
type input "2"
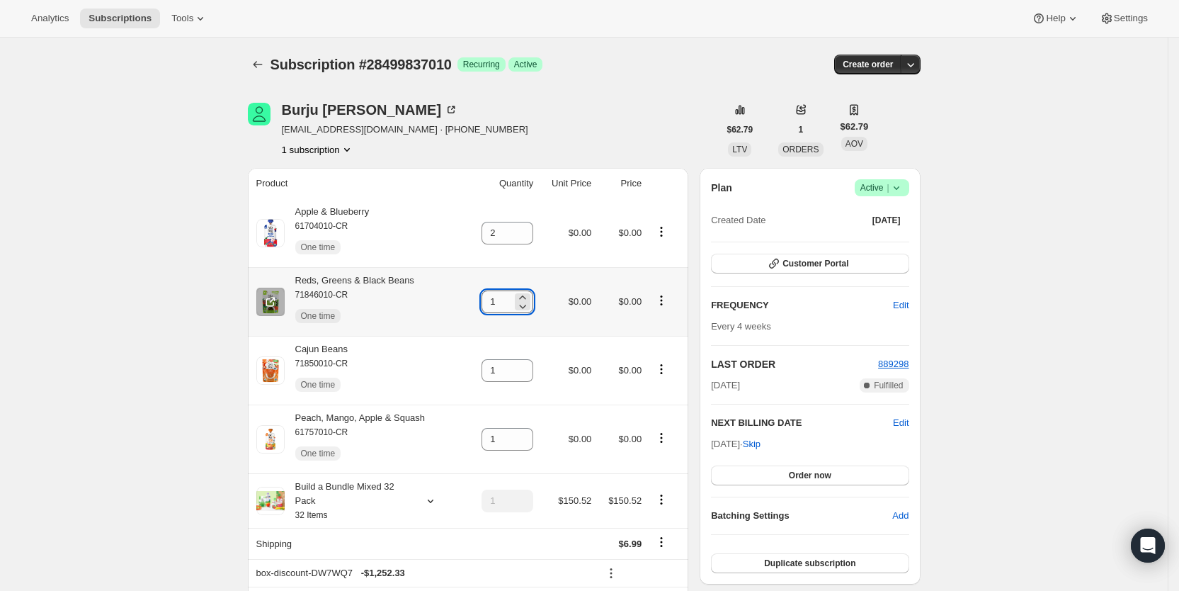
click at [494, 302] on input "1" at bounding box center [497, 301] width 30 height 23
click at [500, 303] on input "1" at bounding box center [497, 301] width 30 height 23
type input "2"
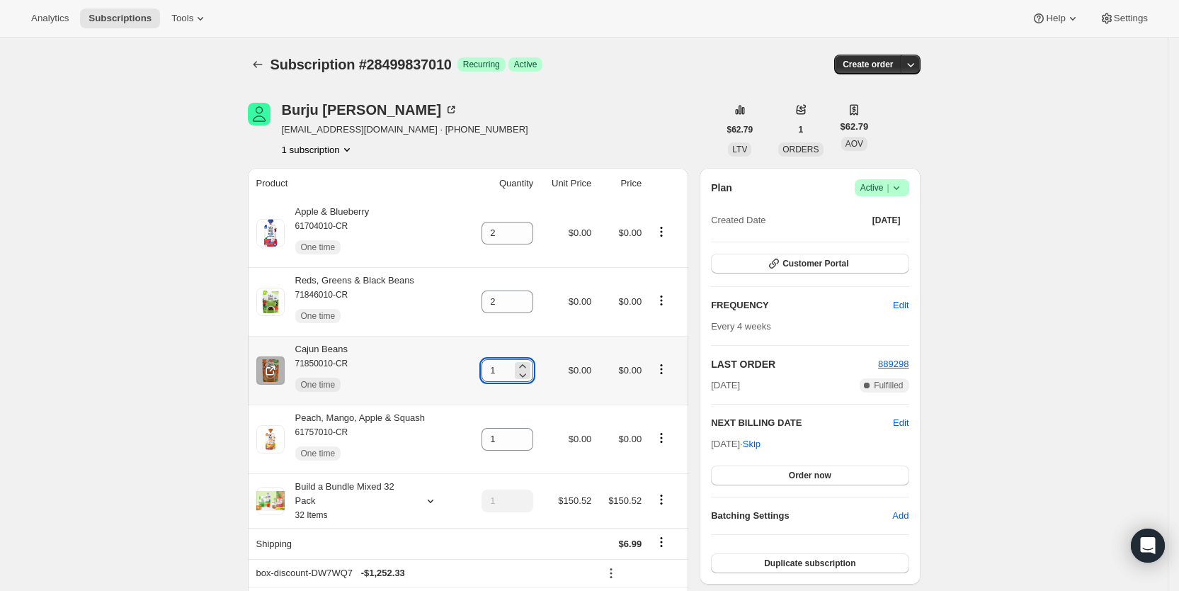
drag, startPoint x: 493, startPoint y: 369, endPoint x: 511, endPoint y: 369, distance: 18.4
click at [511, 369] on input "1" at bounding box center [497, 370] width 30 height 23
type input "2"
drag, startPoint x: 493, startPoint y: 439, endPoint x: 521, endPoint y: 439, distance: 27.6
click at [512, 439] on input "1" at bounding box center [497, 439] width 30 height 23
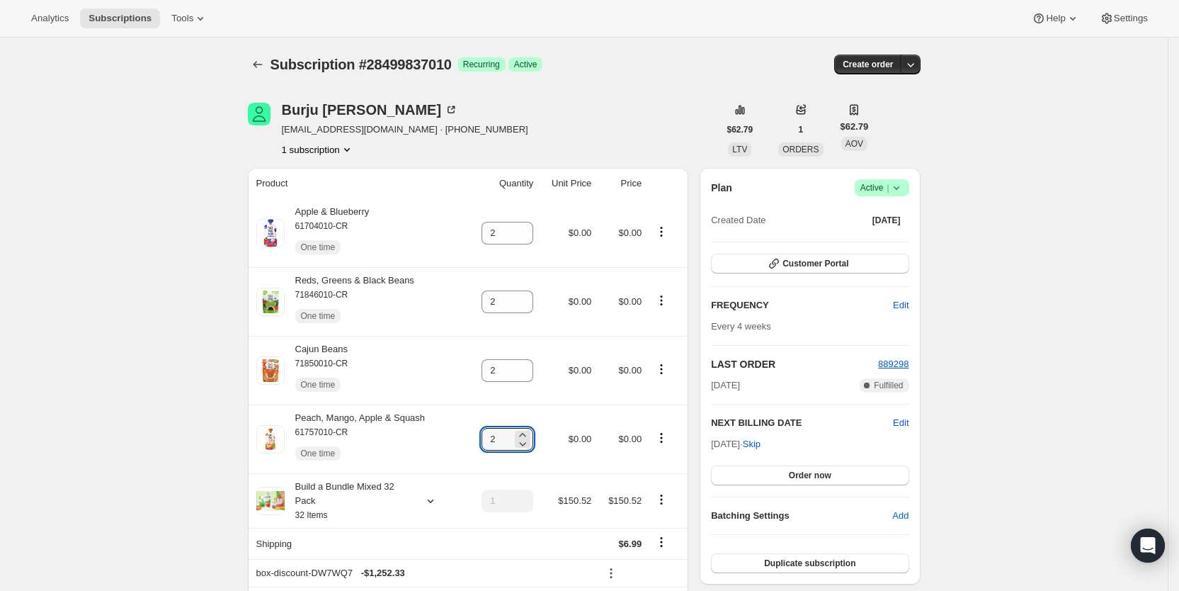
type input "2"
click at [579, 152] on div "Burju [PERSON_NAME] [EMAIL_ADDRESS][DOMAIN_NAME] · [PHONE_NUMBER] 1 subscription" at bounding box center [483, 130] width 471 height 54
type input "1"
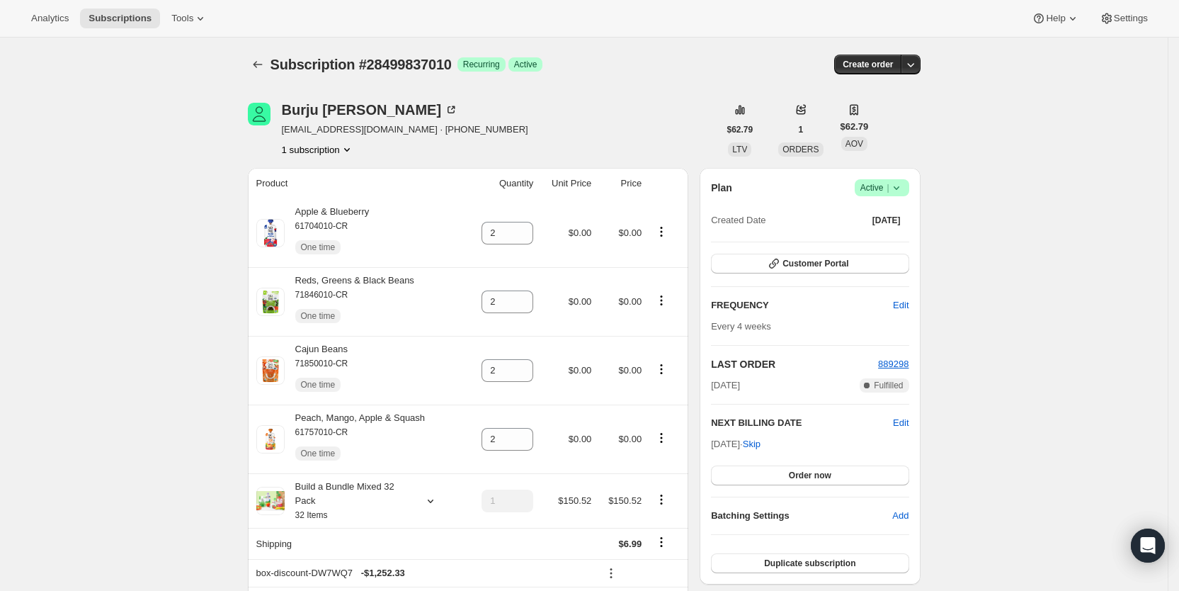
type input "1"
